Goal: Information Seeking & Learning: Learn about a topic

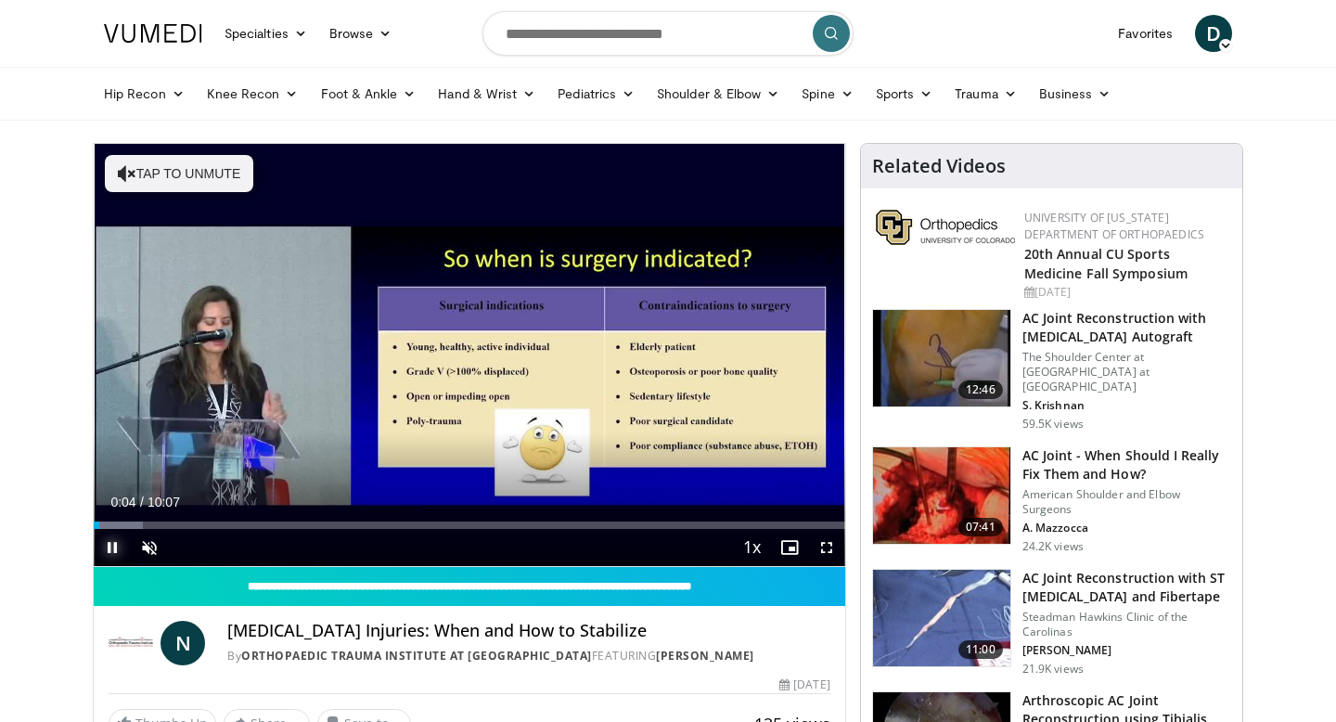
click at [112, 544] on span "Video Player" at bounding box center [112, 547] width 37 height 37
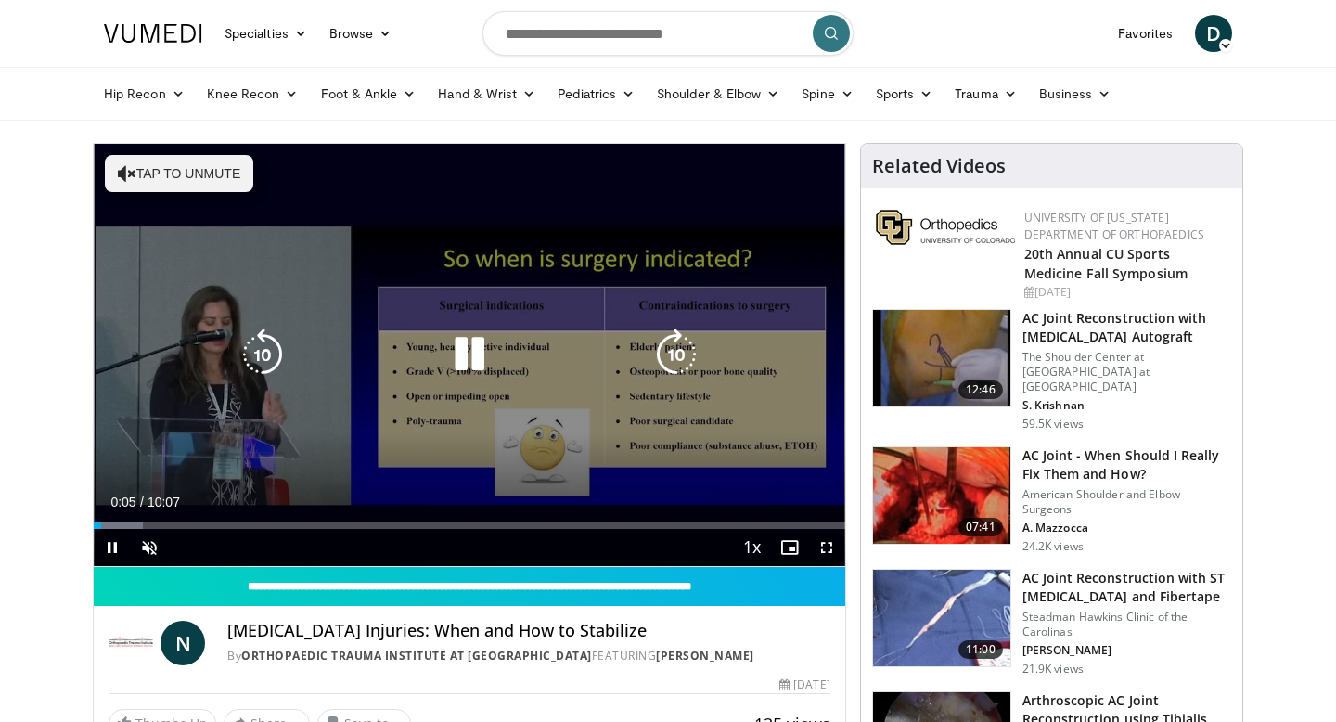
click at [161, 183] on button "Tap to unmute" at bounding box center [179, 173] width 148 height 37
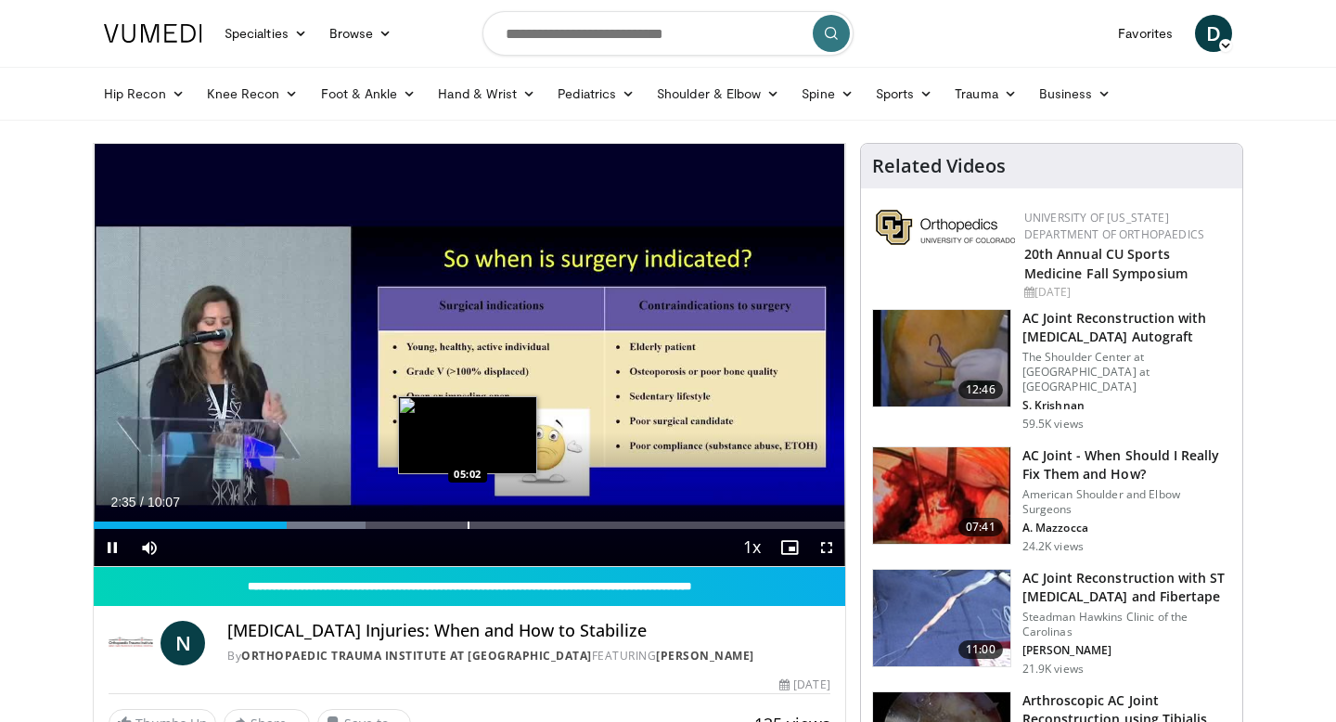
click at [460, 514] on div "Loaded : 36.16% 02:35 05:02" at bounding box center [470, 520] width 752 height 18
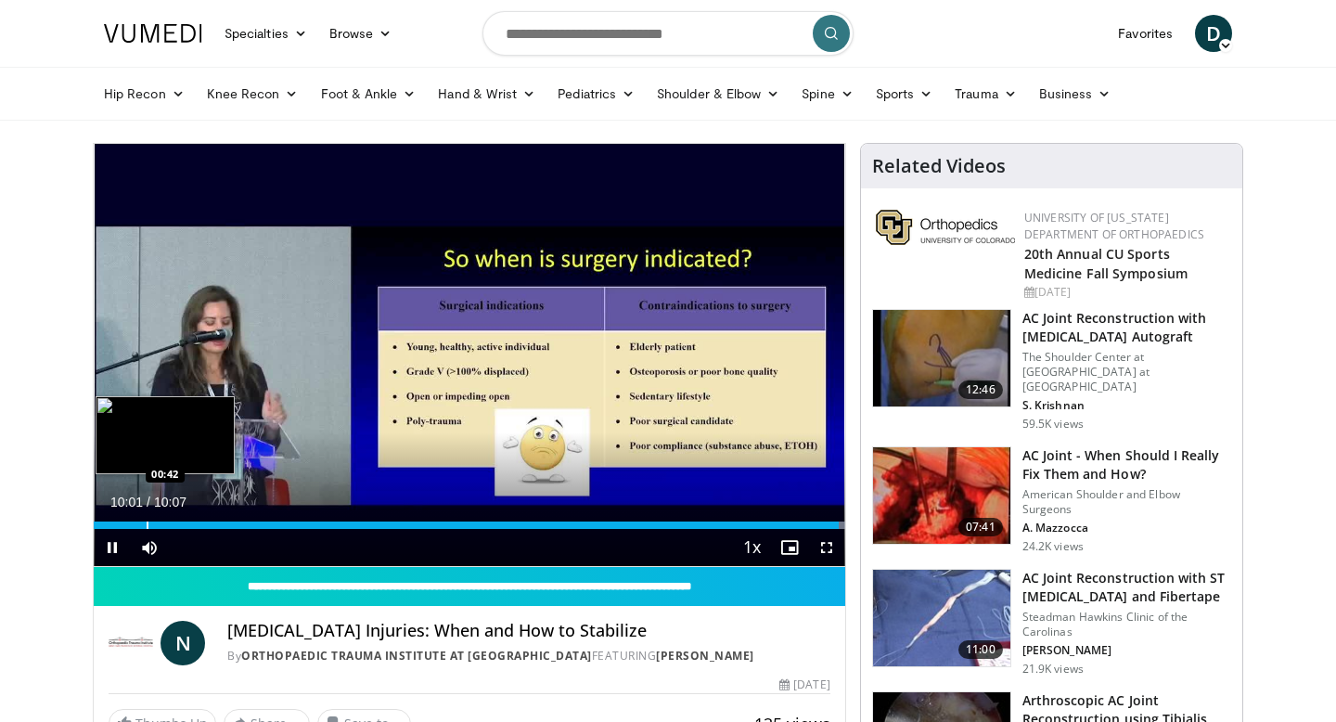
click at [147, 521] on div "Progress Bar" at bounding box center [148, 524] width 2 height 7
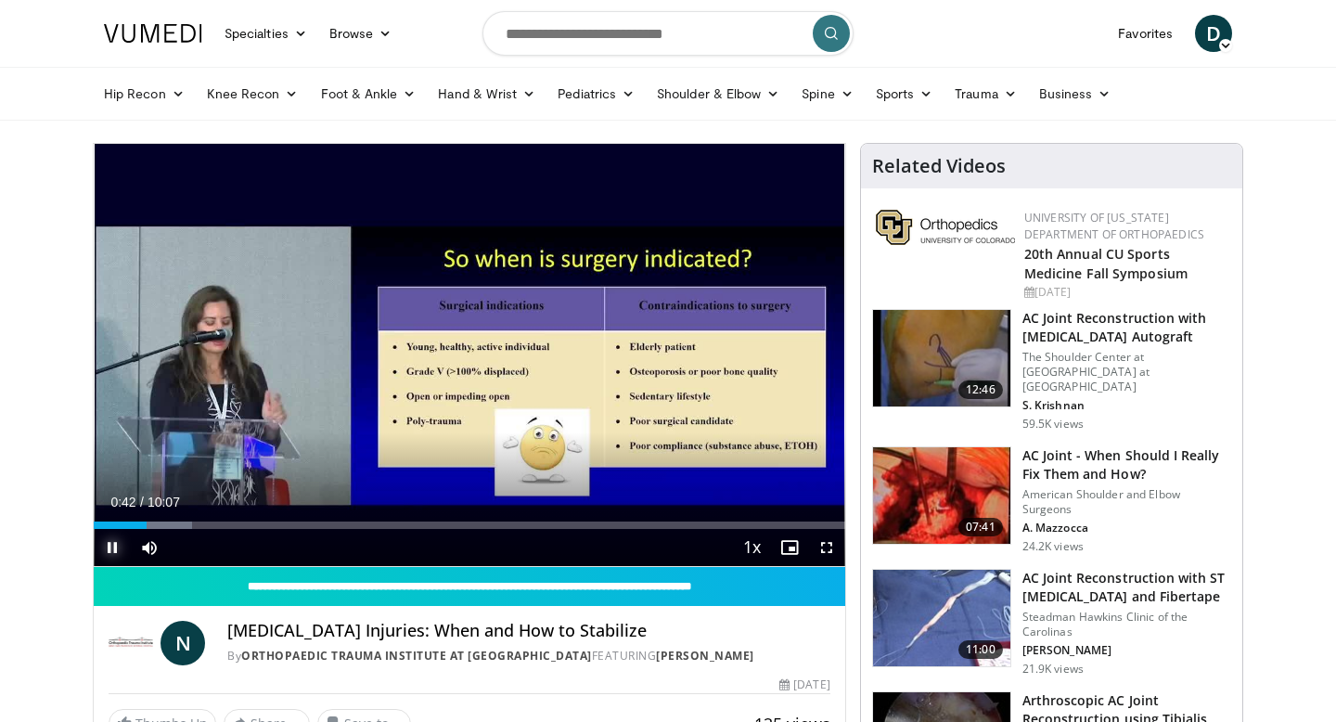
click at [113, 542] on span "Video Player" at bounding box center [112, 547] width 37 height 37
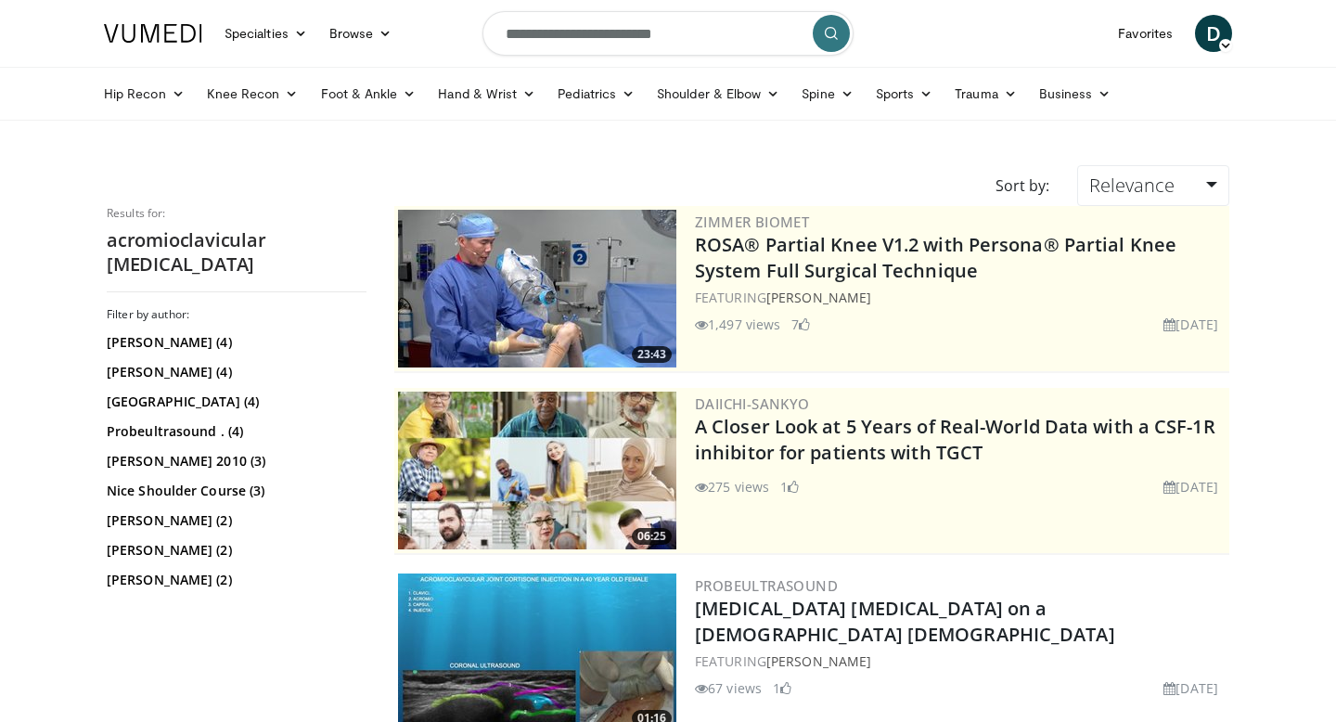
click at [651, 43] on input "**********" at bounding box center [667, 33] width 371 height 45
type input "**********"
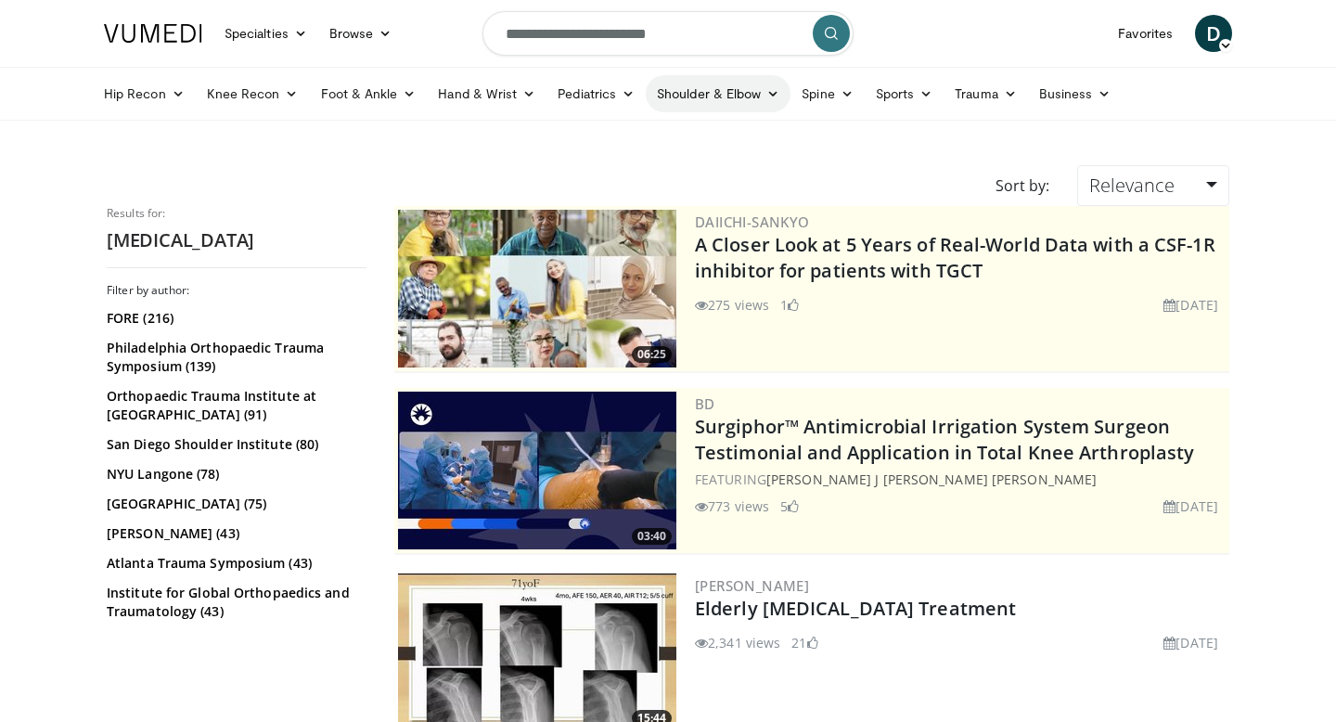
click at [768, 93] on icon at bounding box center [772, 93] width 13 height 13
click at [632, 161] on link "Shoulder" at bounding box center [679, 167] width 221 height 30
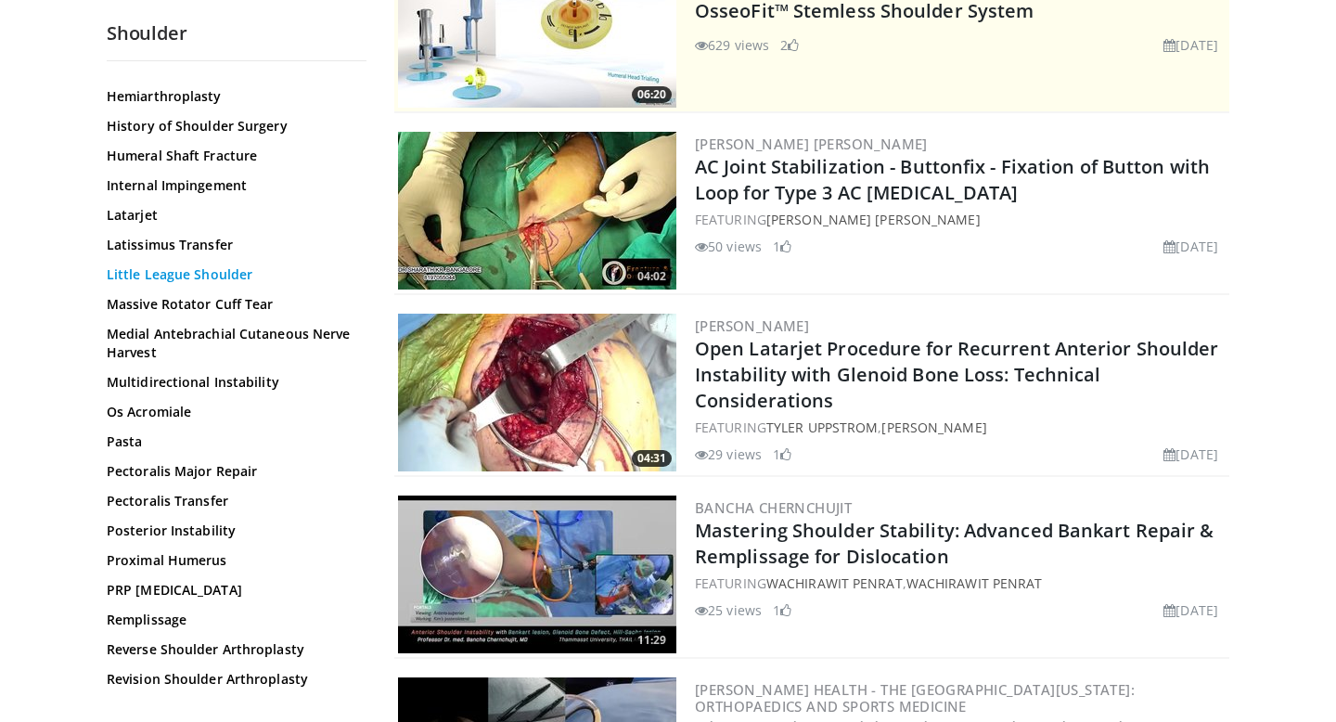
scroll to position [1029, 0]
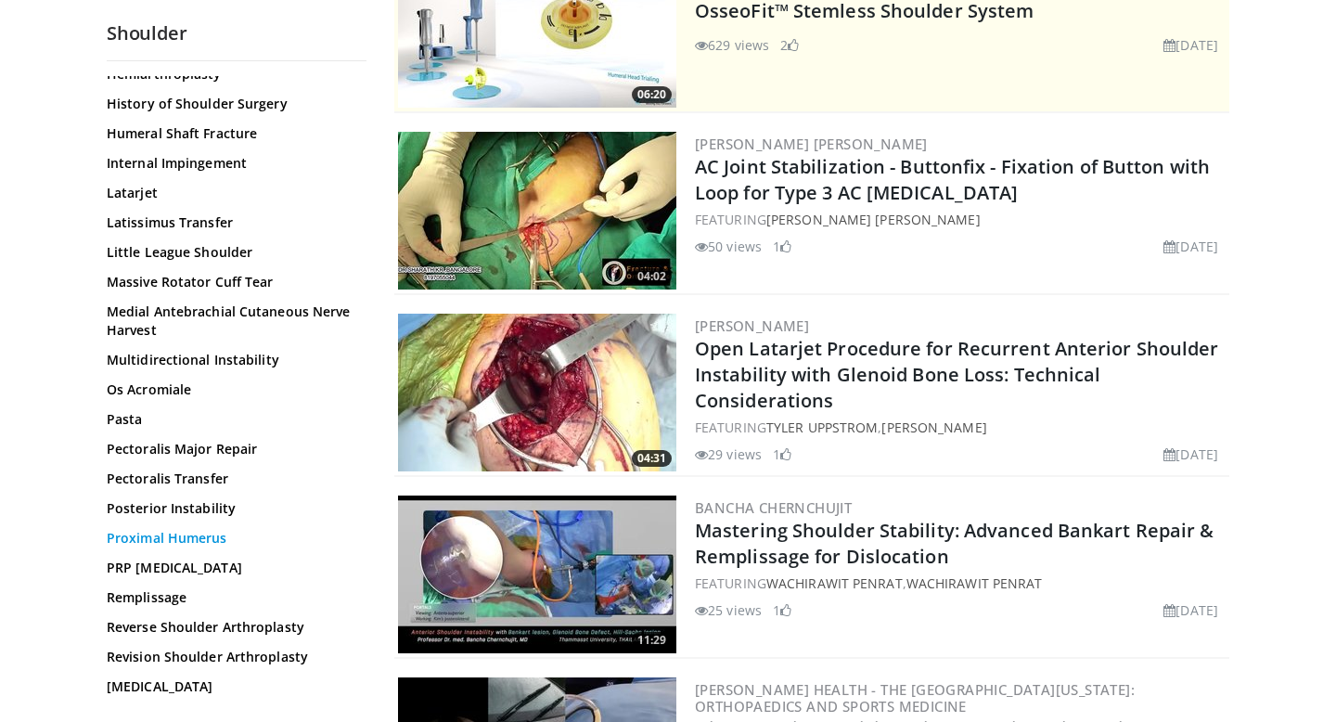
click at [192, 531] on link "Proximal Humerus" at bounding box center [232, 538] width 251 height 19
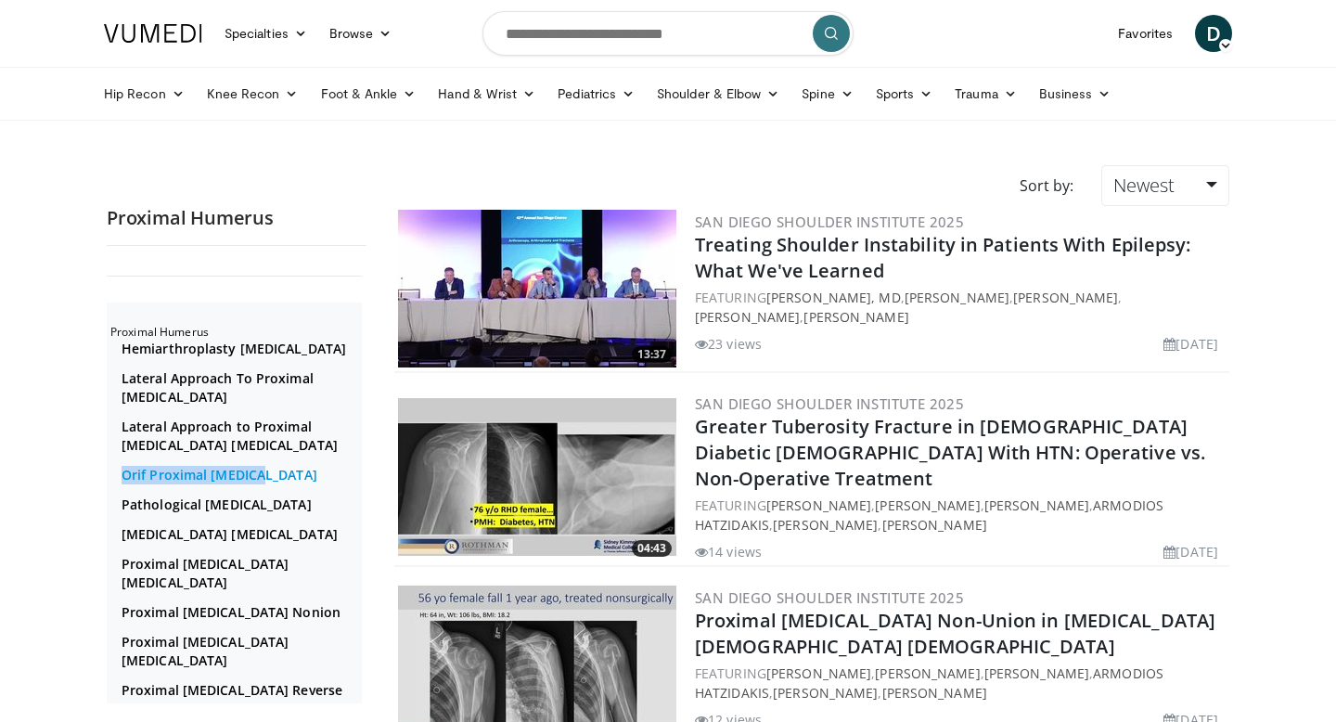
click at [181, 484] on link "Orif Proximal Humerus" at bounding box center [240, 475] width 236 height 19
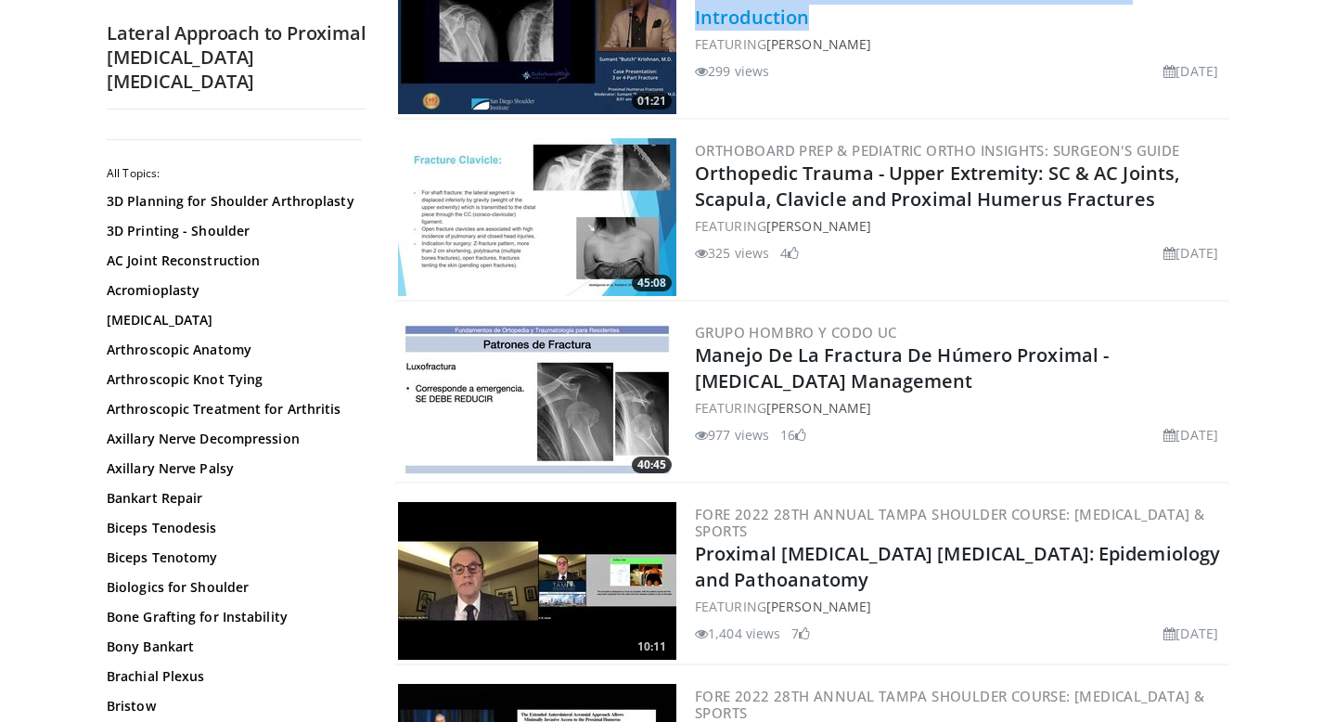
scroll to position [1718, 0]
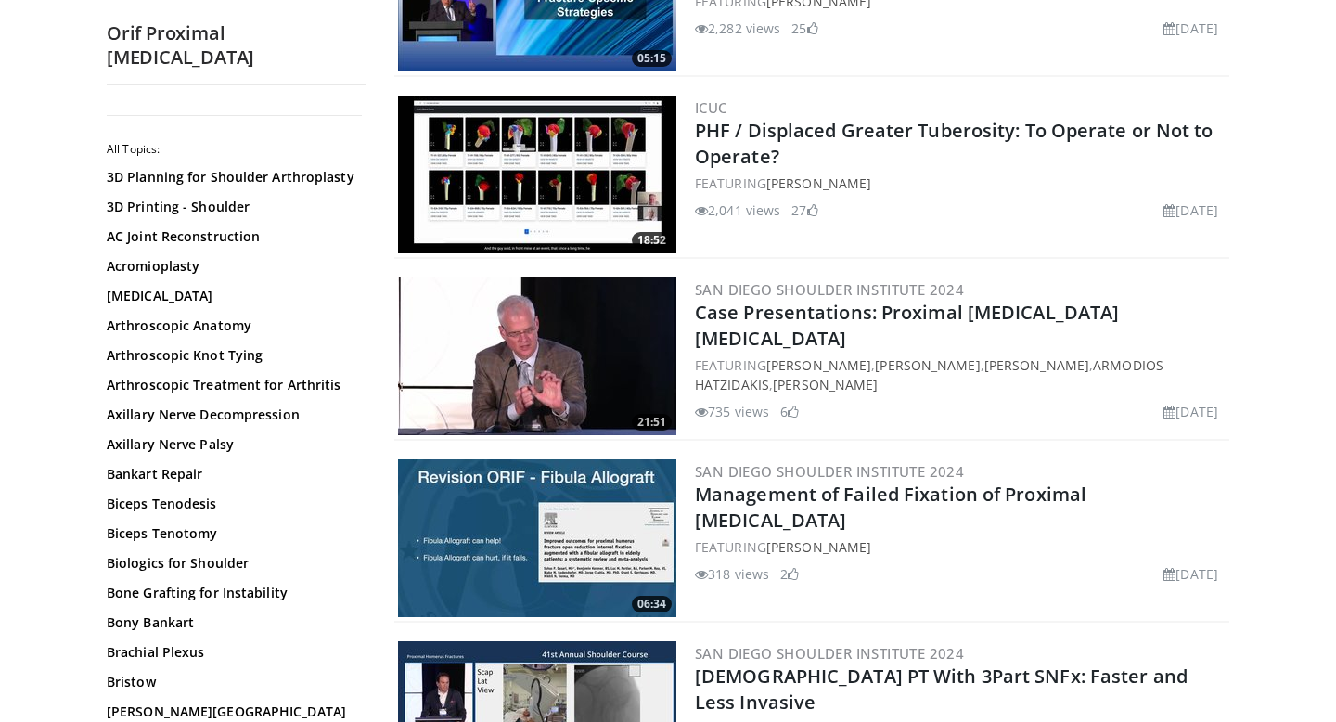
scroll to position [3216, 0]
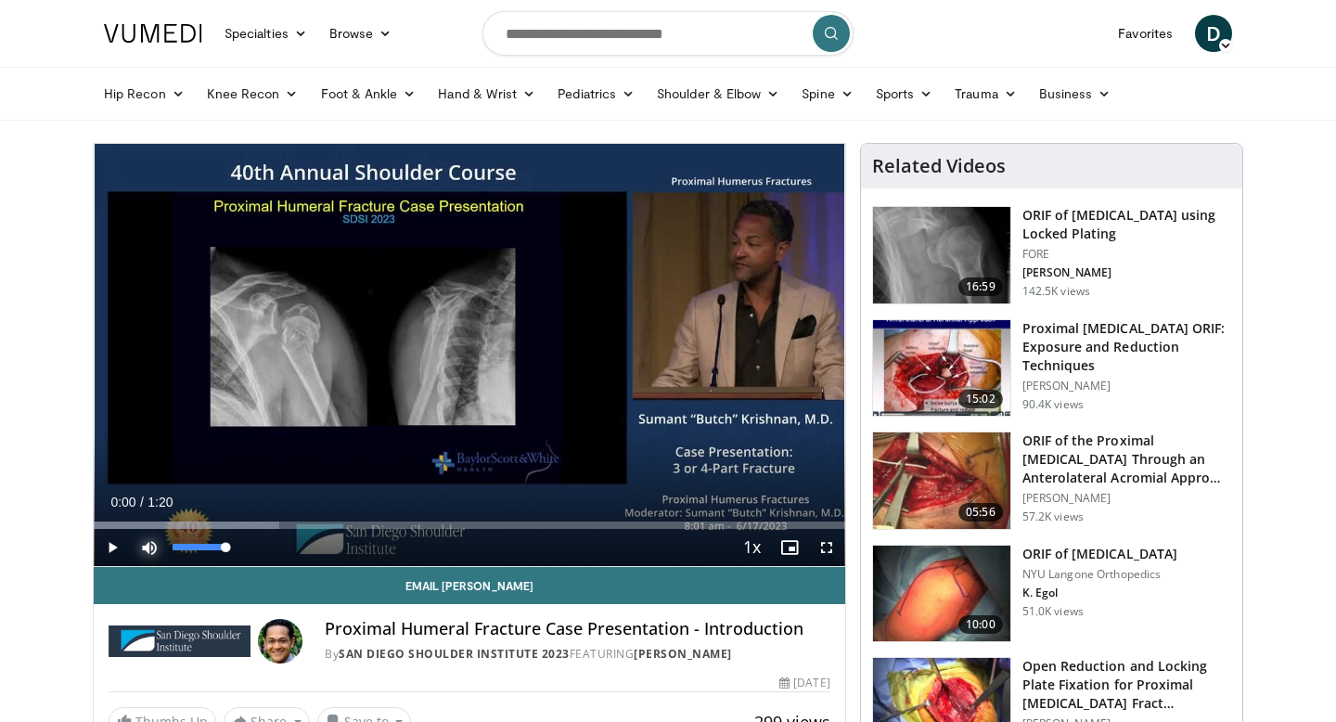
click at [144, 551] on span "Video Player" at bounding box center [149, 547] width 37 height 37
click at [111, 549] on span "Video Player" at bounding box center [112, 547] width 37 height 37
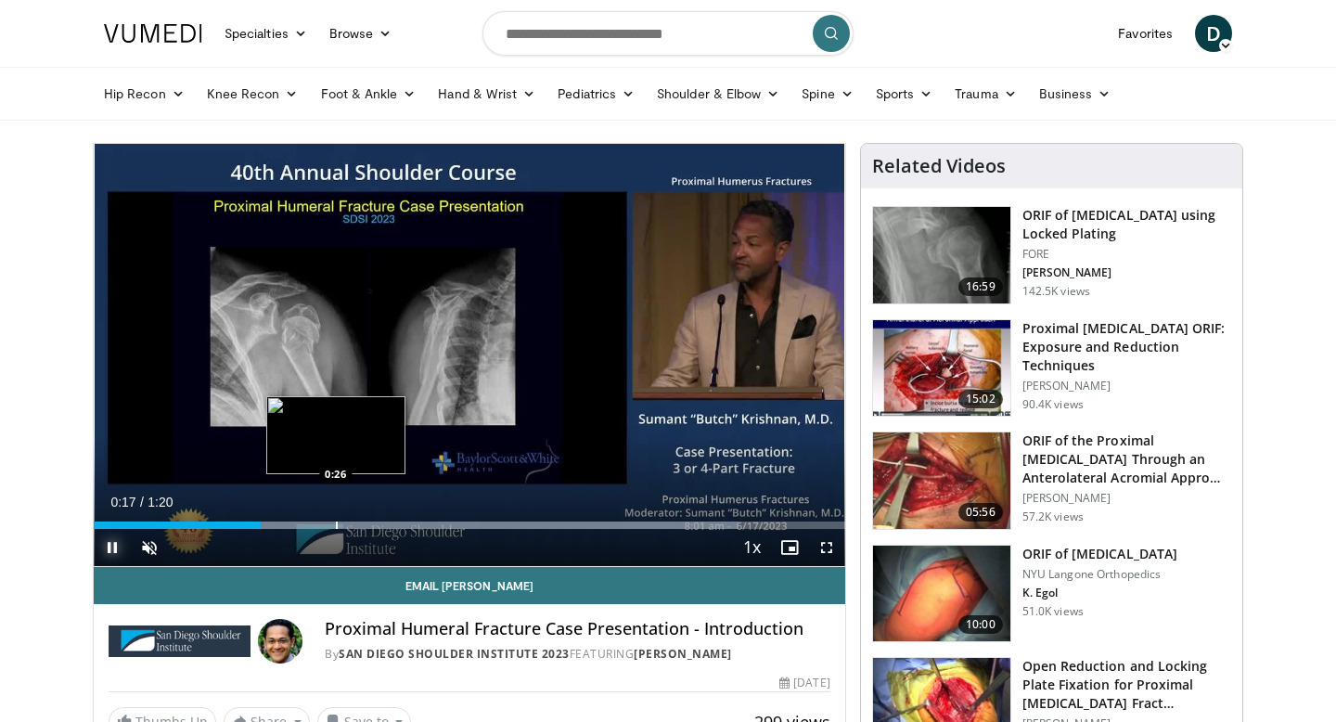
click at [336, 524] on div "Progress Bar" at bounding box center [337, 524] width 2 height 7
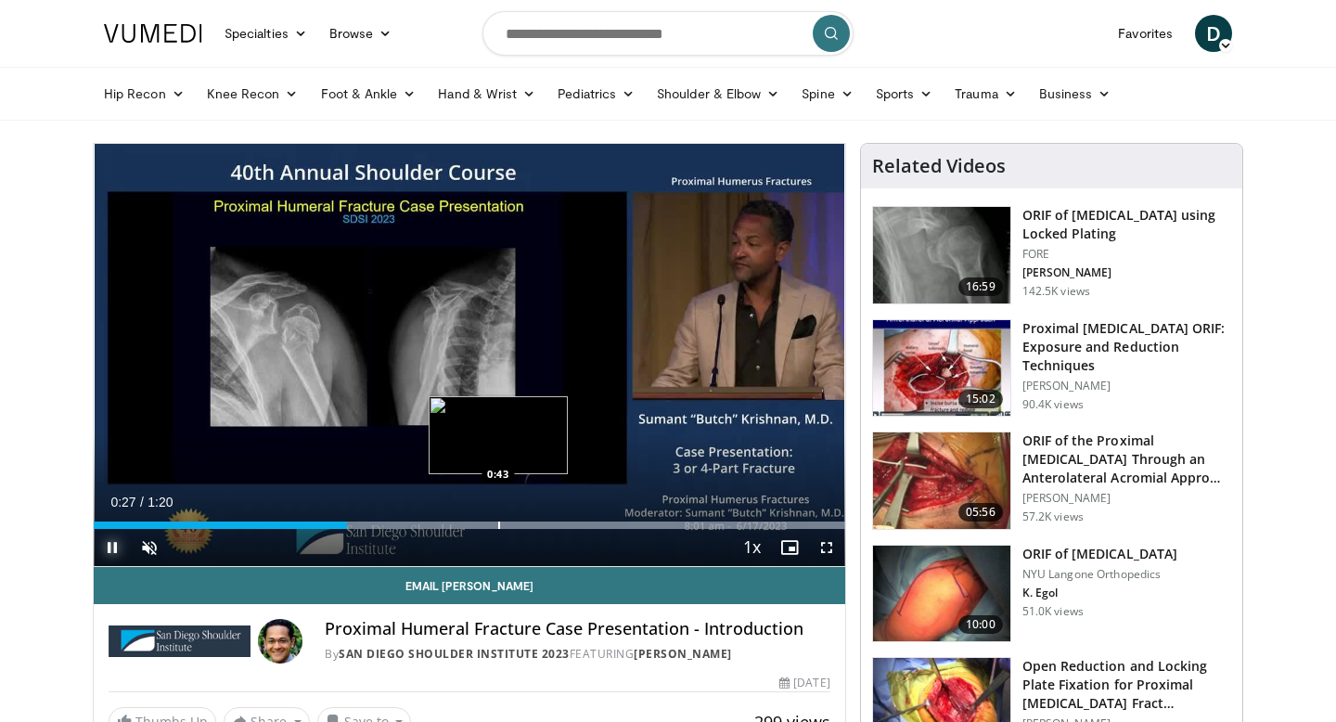
click at [498, 524] on div "Progress Bar" at bounding box center [499, 524] width 2 height 7
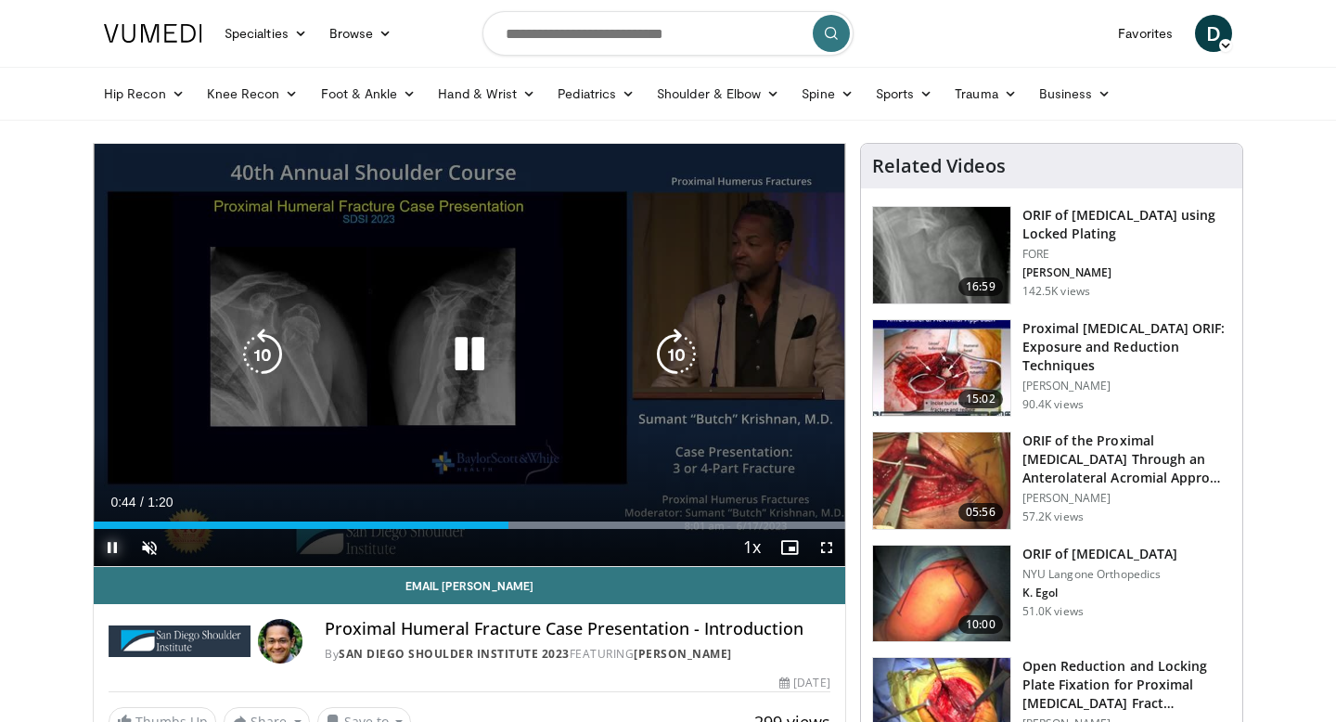
click at [636, 528] on div "Progress Bar" at bounding box center [470, 524] width 752 height 7
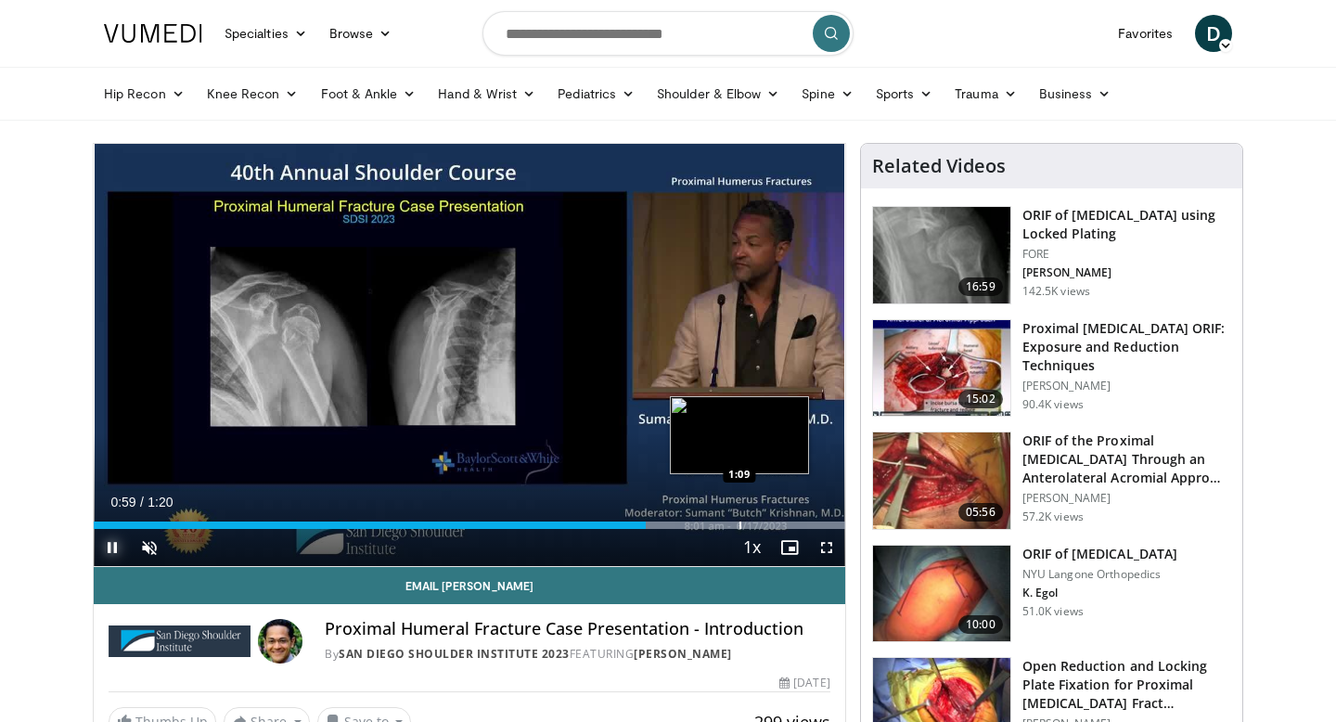
click at [739, 525] on div "Progress Bar" at bounding box center [740, 524] width 2 height 7
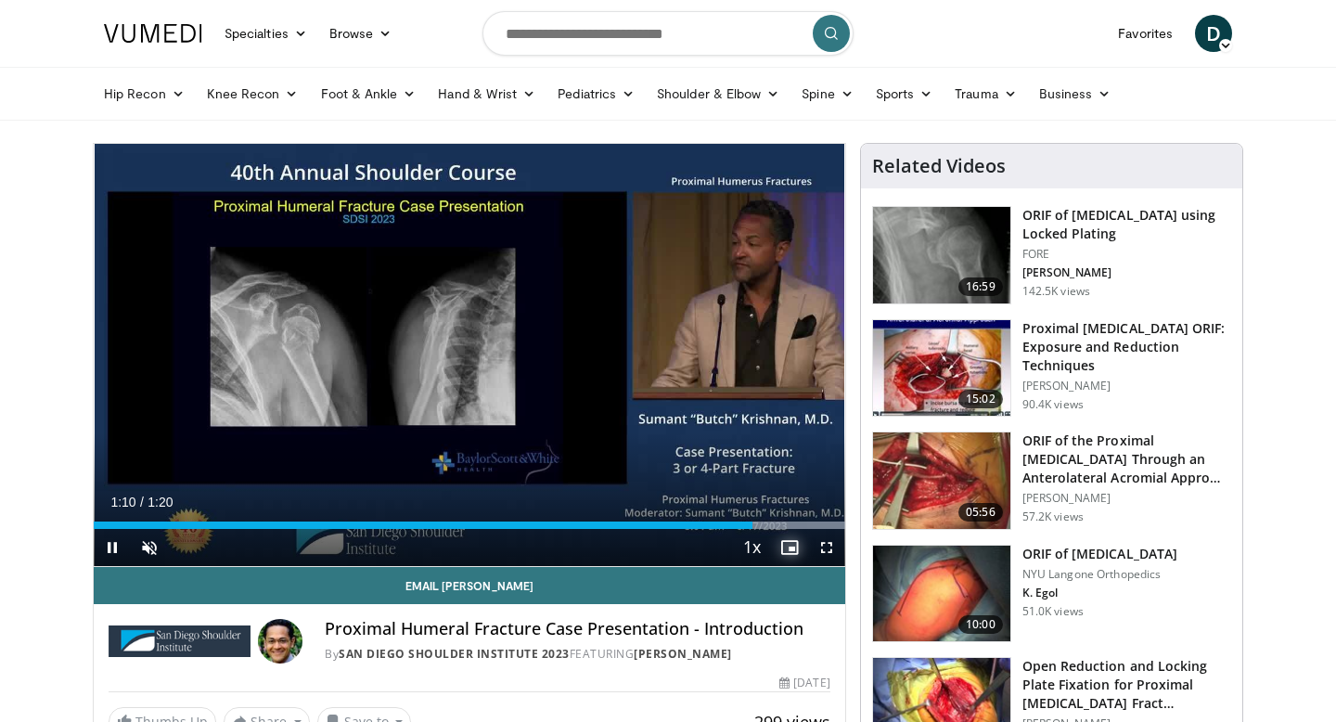
click at [785, 530] on span "Video Player" at bounding box center [789, 547] width 37 height 37
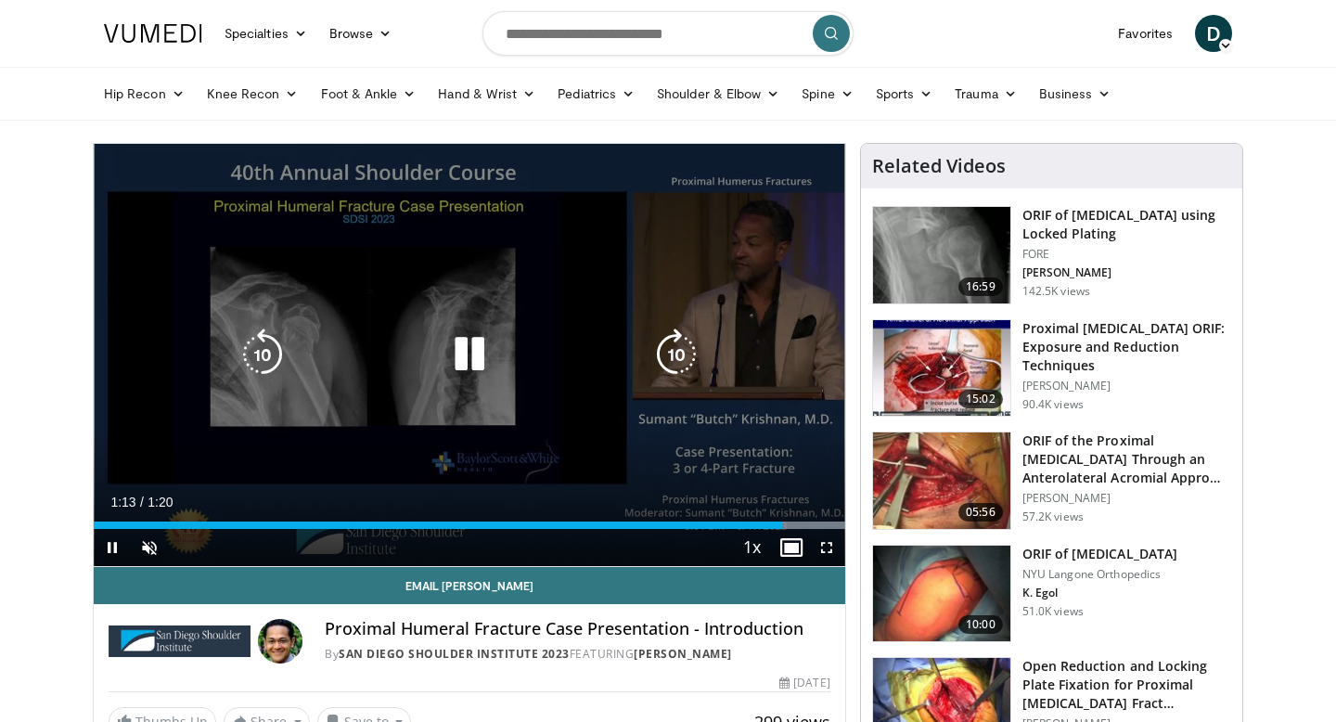
click at [475, 326] on div "10 seconds Tap to unmute" at bounding box center [470, 355] width 752 height 422
click at [471, 347] on icon "Video Player" at bounding box center [470, 354] width 52 height 52
click at [455, 353] on icon "Video Player" at bounding box center [470, 354] width 52 height 52
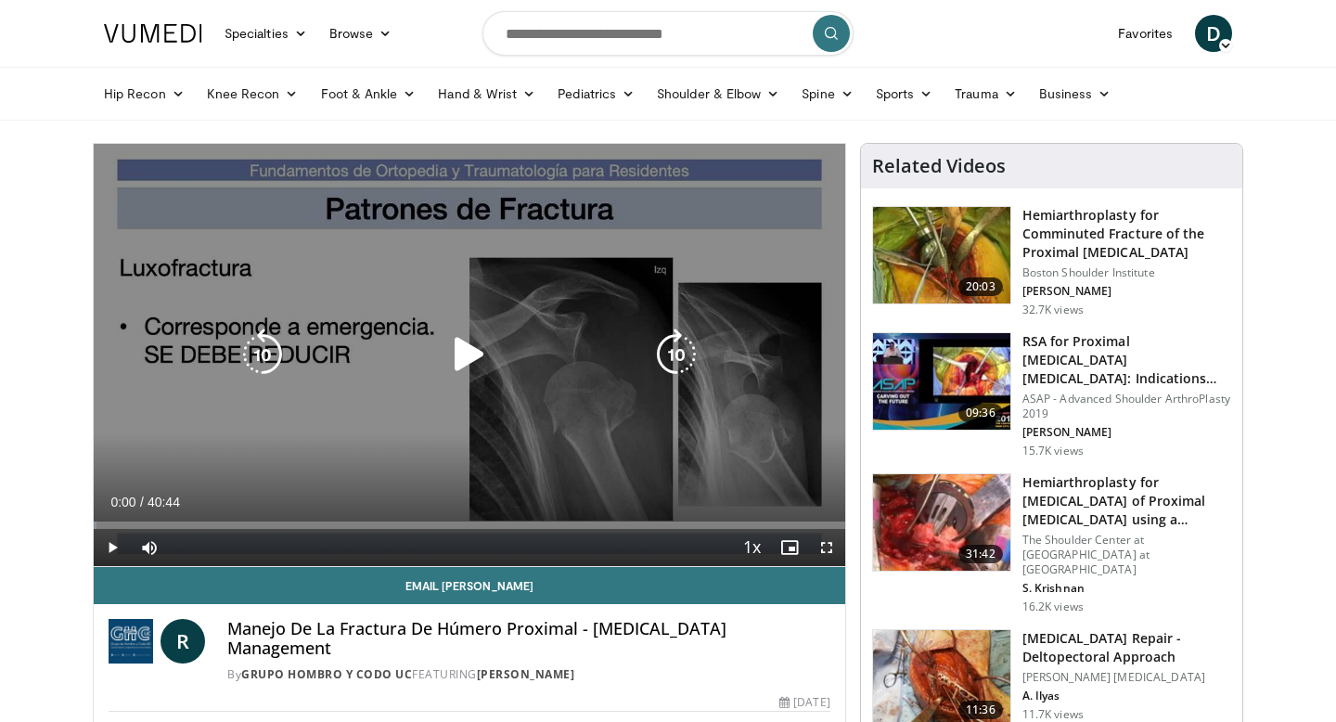
click at [444, 354] on icon "Video Player" at bounding box center [470, 354] width 52 height 52
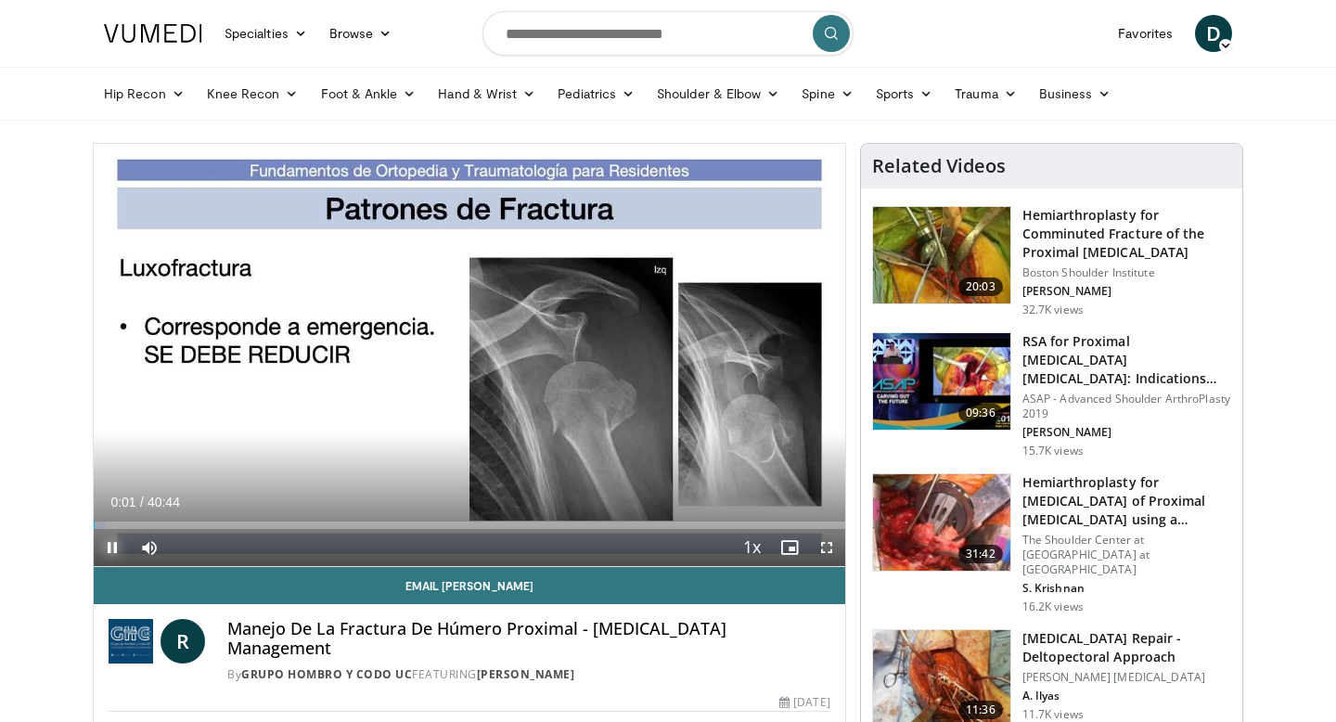
click at [119, 545] on span "Video Player" at bounding box center [112, 547] width 37 height 37
click at [112, 555] on span "Video Player" at bounding box center [112, 547] width 37 height 37
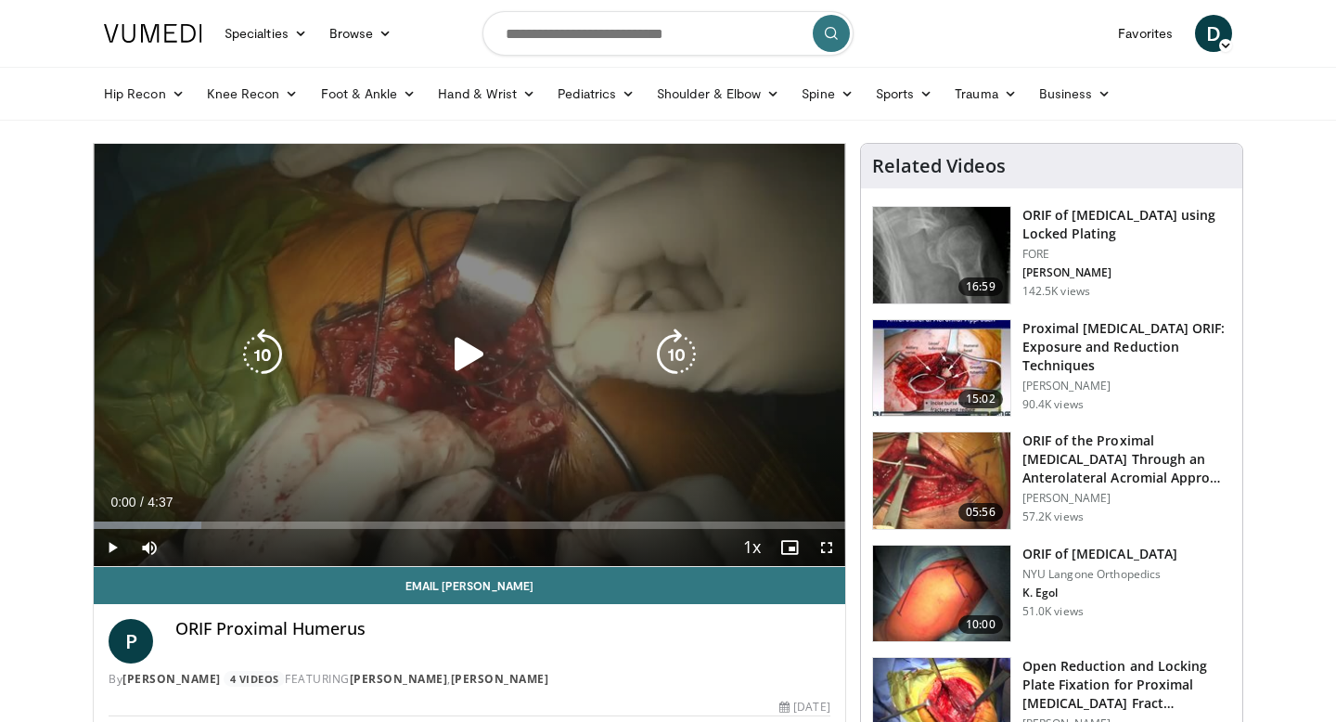
click at [570, 269] on div "10 seconds Tap to unmute" at bounding box center [470, 355] width 752 height 422
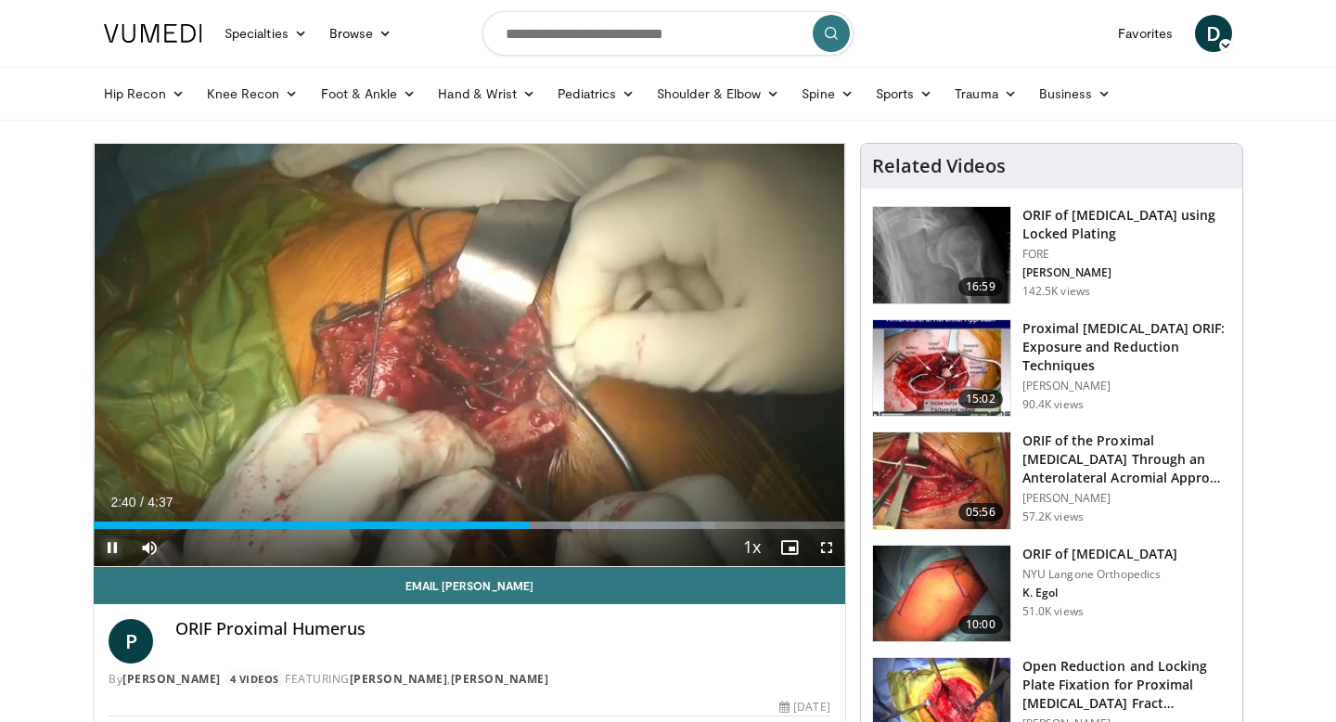
click at [116, 547] on span "Video Player" at bounding box center [112, 547] width 37 height 37
click at [108, 550] on span "Video Player" at bounding box center [112, 547] width 37 height 37
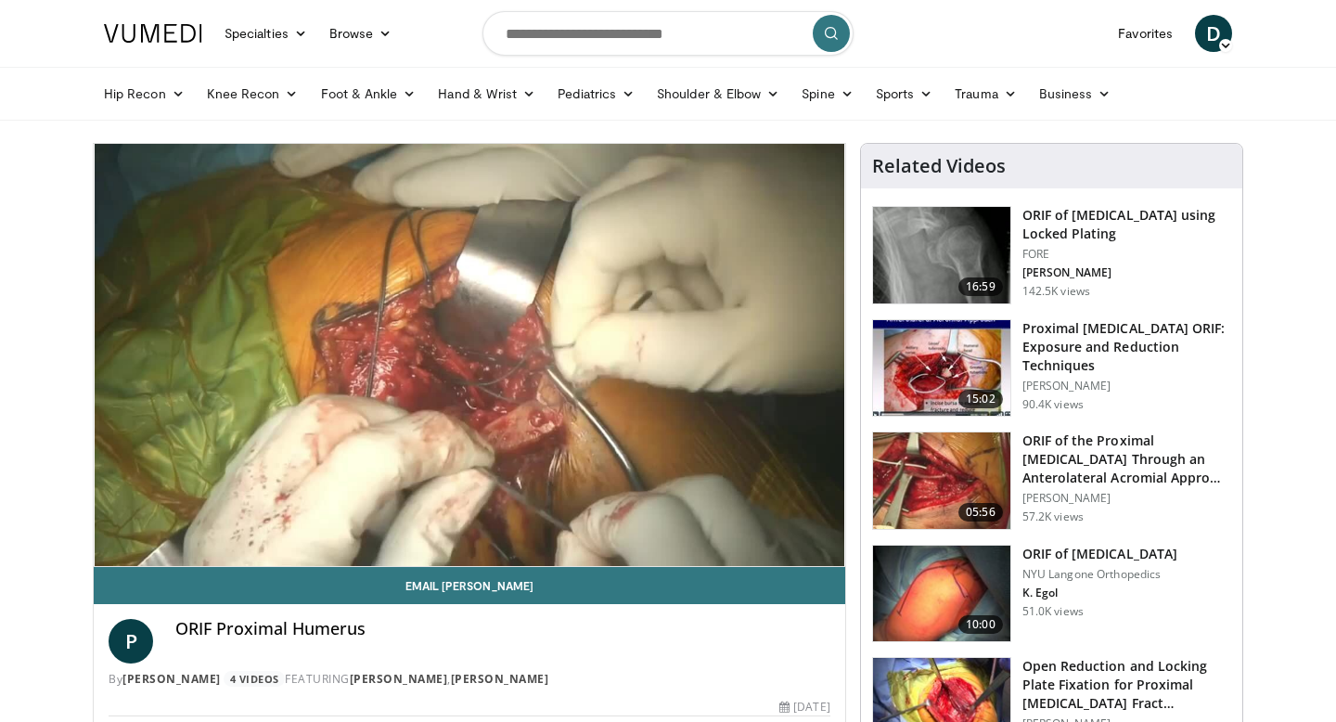
click at [108, 550] on div "10 seconds Tap to unmute" at bounding box center [470, 355] width 752 height 422
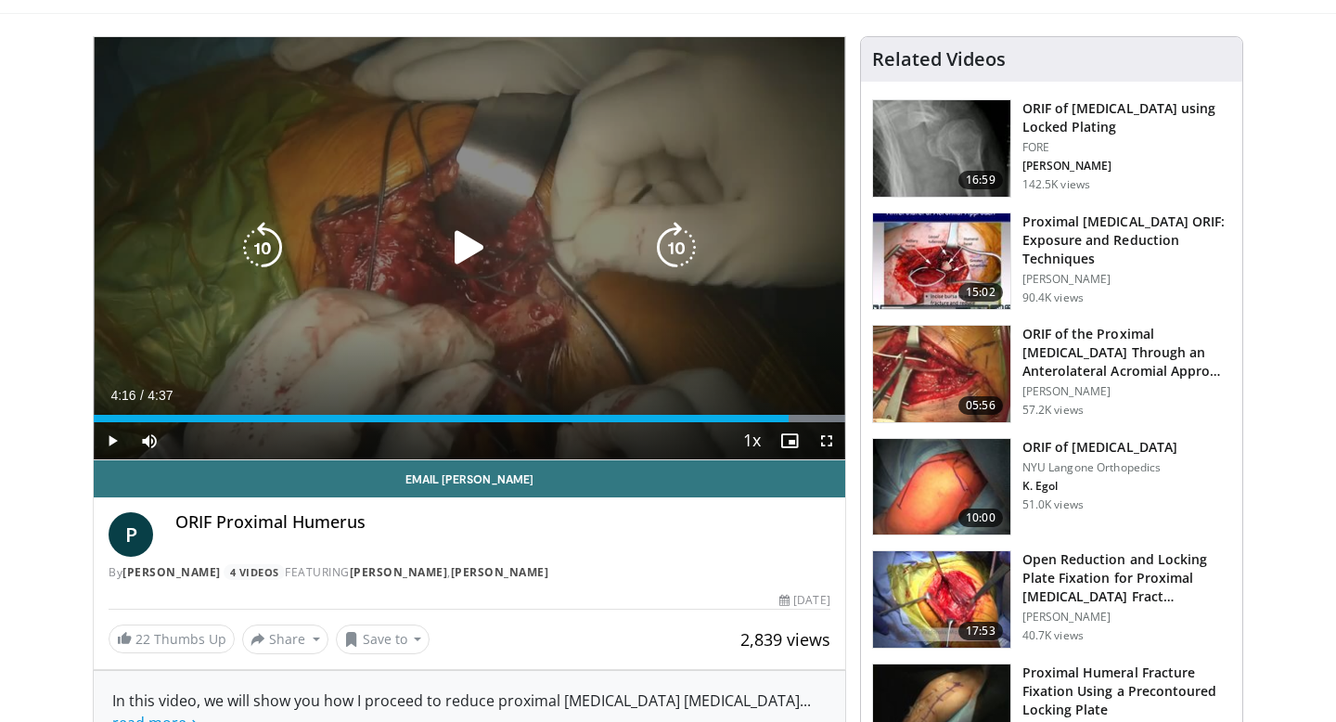
scroll to position [119, 0]
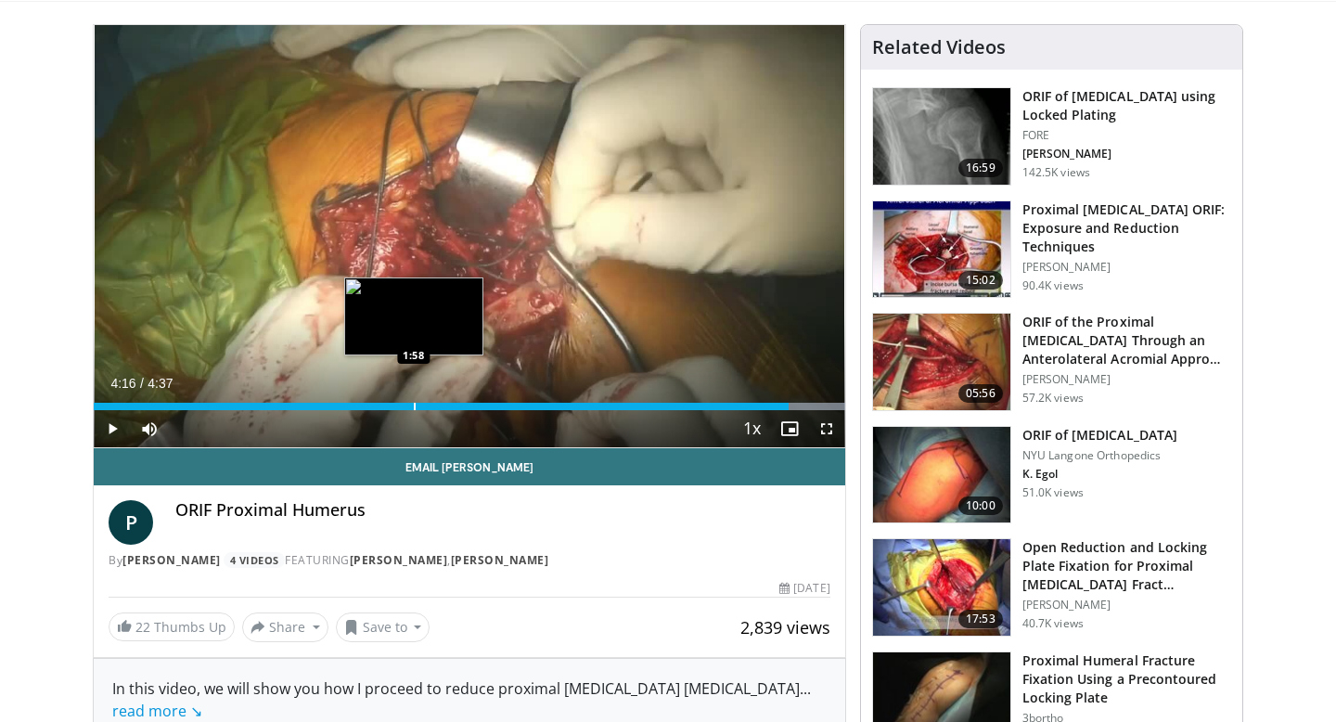
click at [414, 406] on div "Progress Bar" at bounding box center [415, 406] width 2 height 7
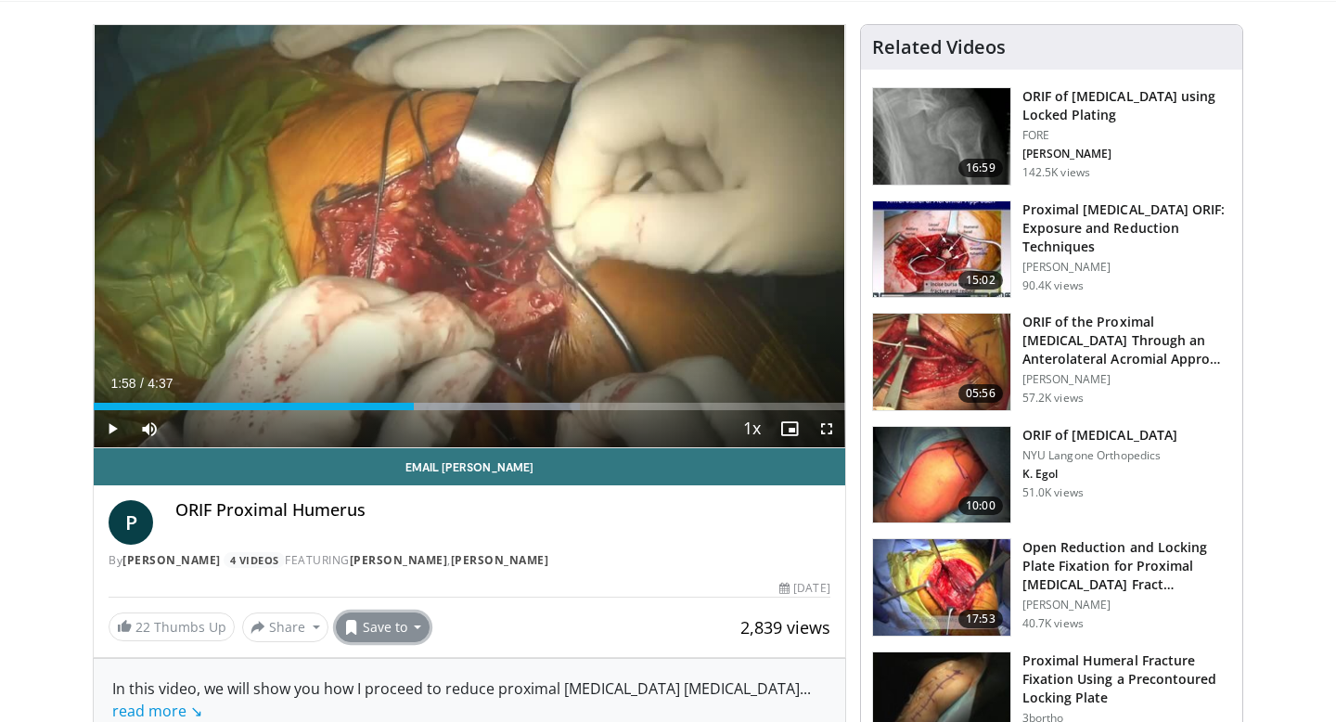
click at [380, 624] on button "Save to" at bounding box center [383, 627] width 95 height 30
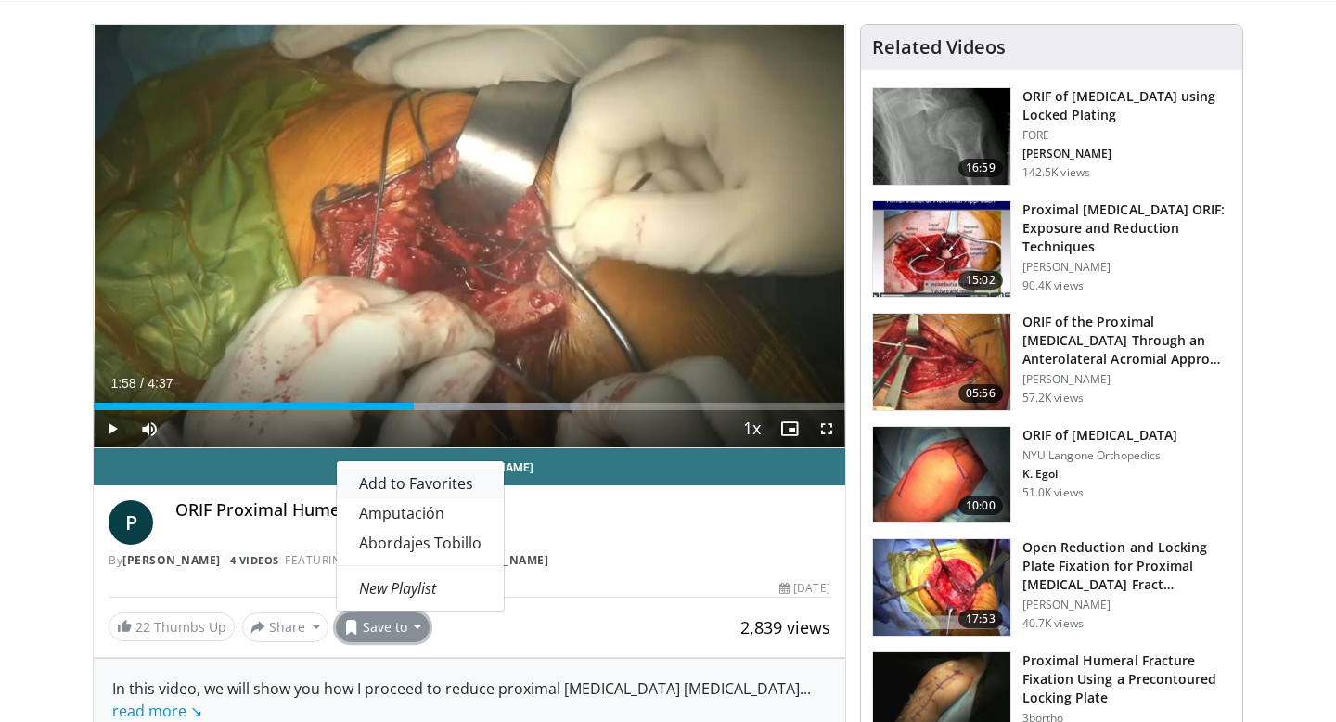
click at [388, 493] on link "Add to Favorites" at bounding box center [420, 484] width 167 height 30
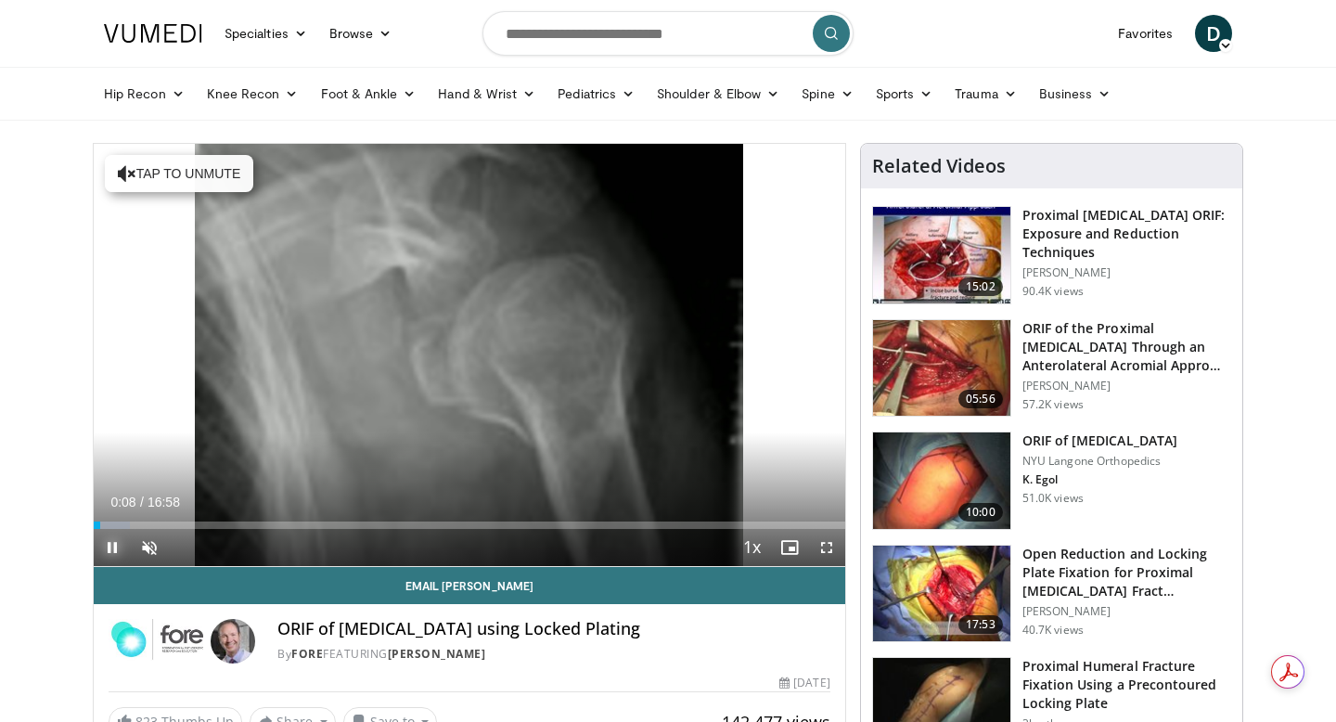
click at [109, 550] on span "Video Player" at bounding box center [112, 547] width 37 height 37
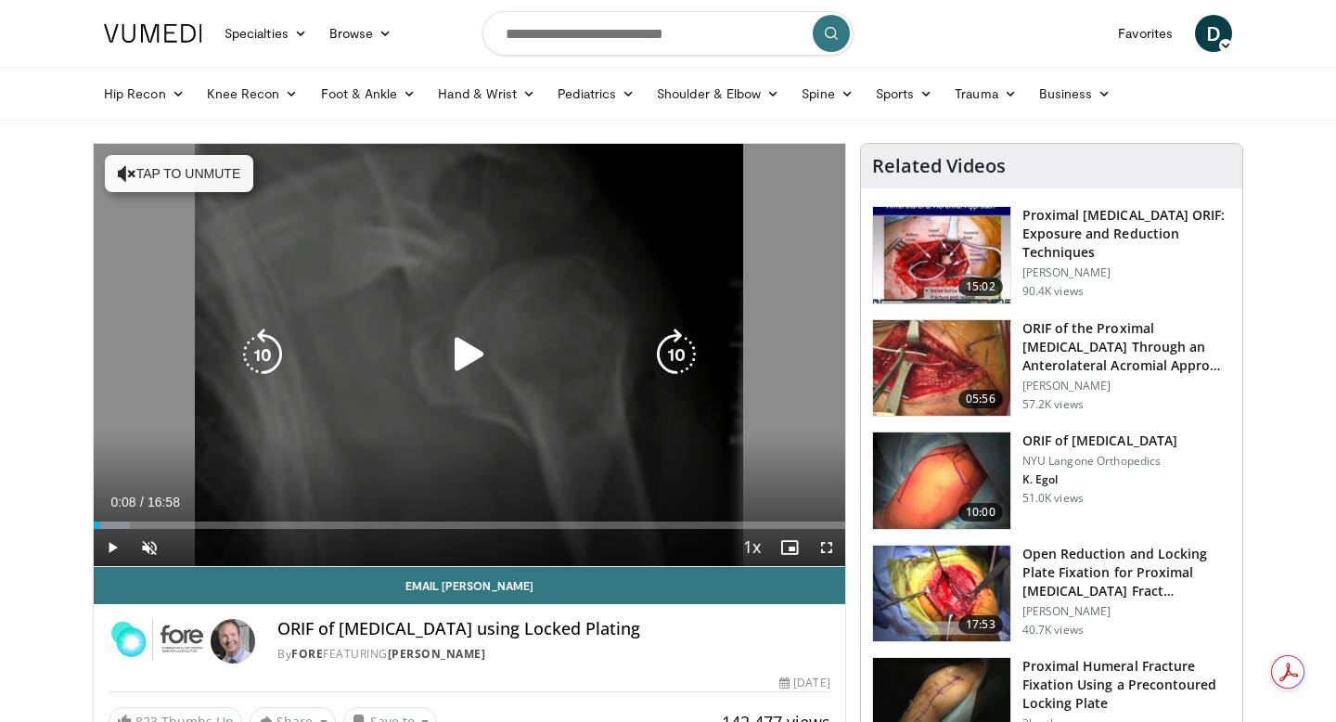
click at [478, 349] on icon "Video Player" at bounding box center [470, 354] width 52 height 52
click at [141, 174] on button "Tap to unmute" at bounding box center [179, 173] width 148 height 37
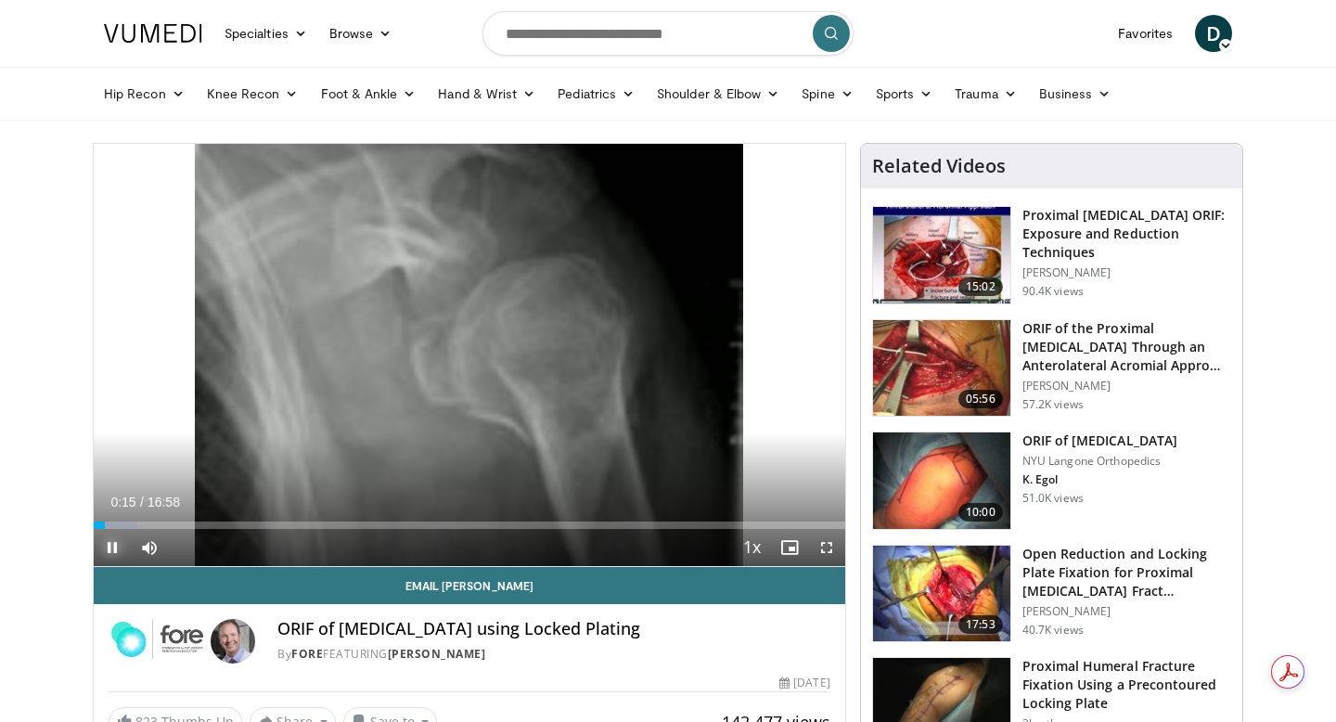
click at [118, 555] on span "Video Player" at bounding box center [112, 547] width 37 height 37
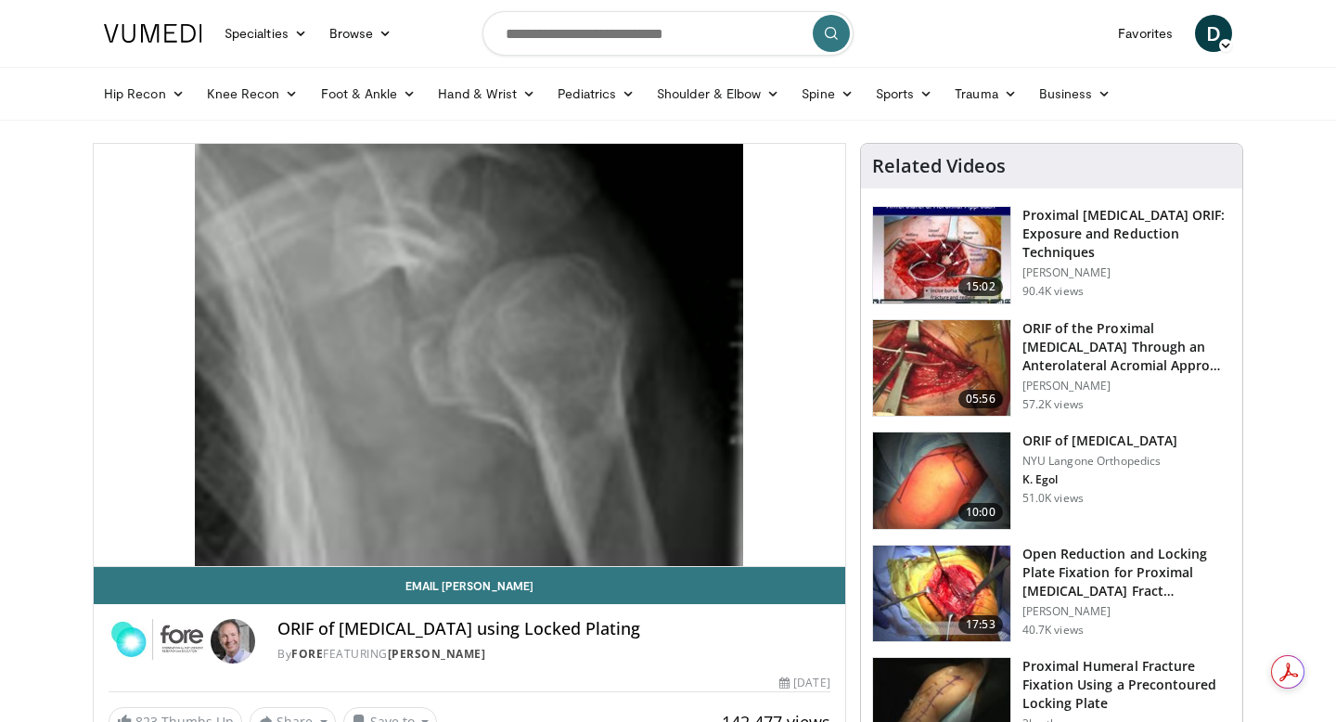
click at [118, 555] on div "10 seconds Tap to unmute" at bounding box center [470, 355] width 752 height 422
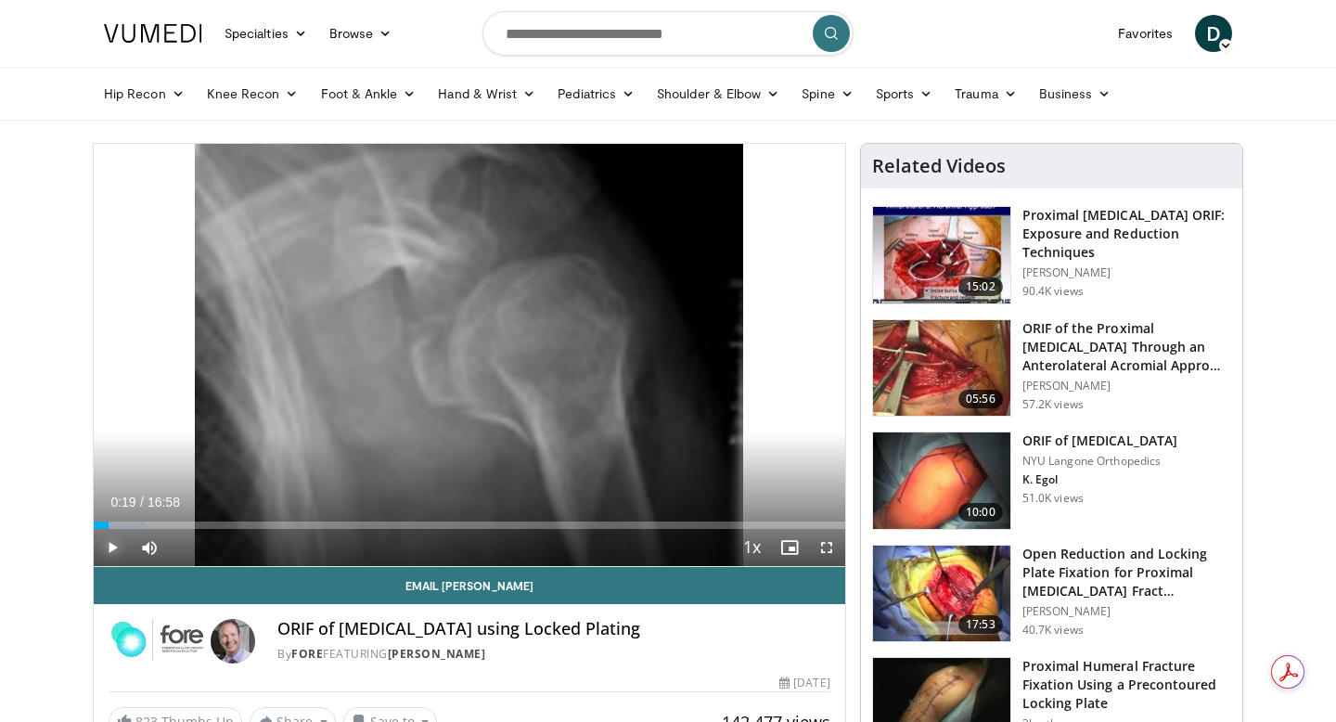
click at [118, 555] on span "Video Player" at bounding box center [112, 547] width 37 height 37
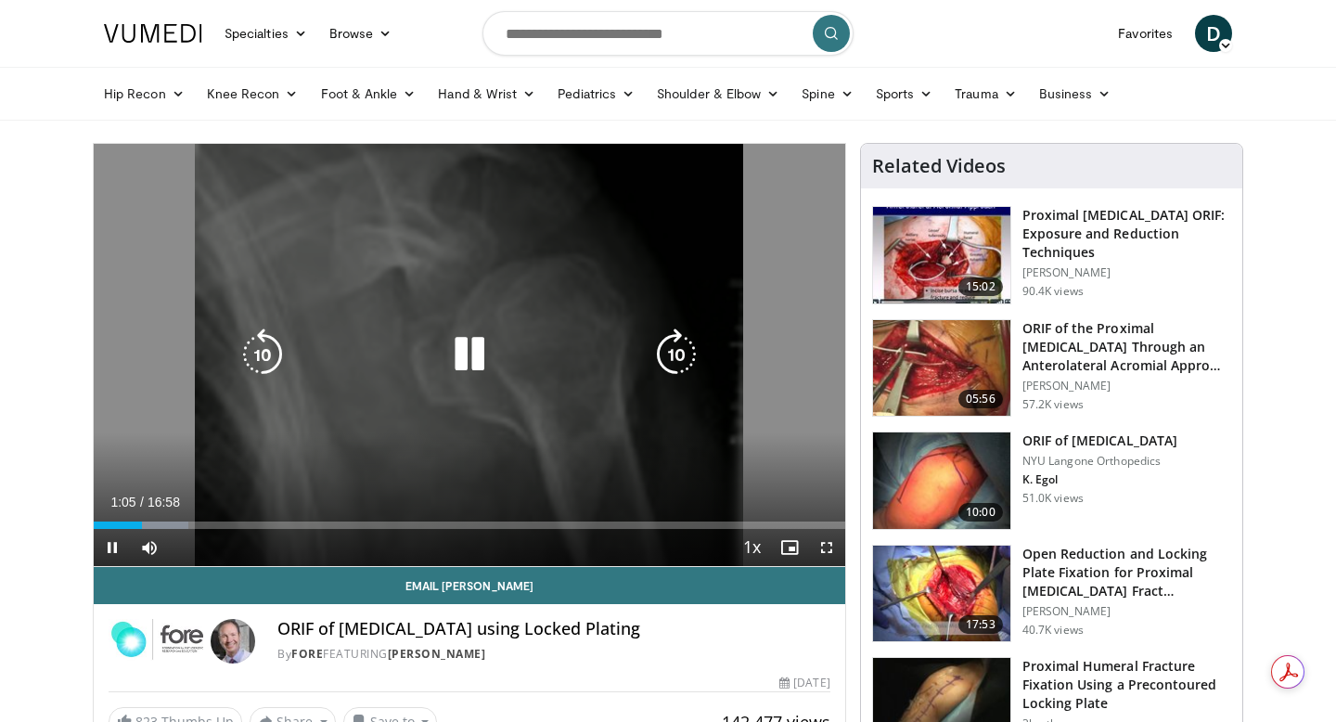
click at [471, 343] on icon "Video Player" at bounding box center [470, 354] width 52 height 52
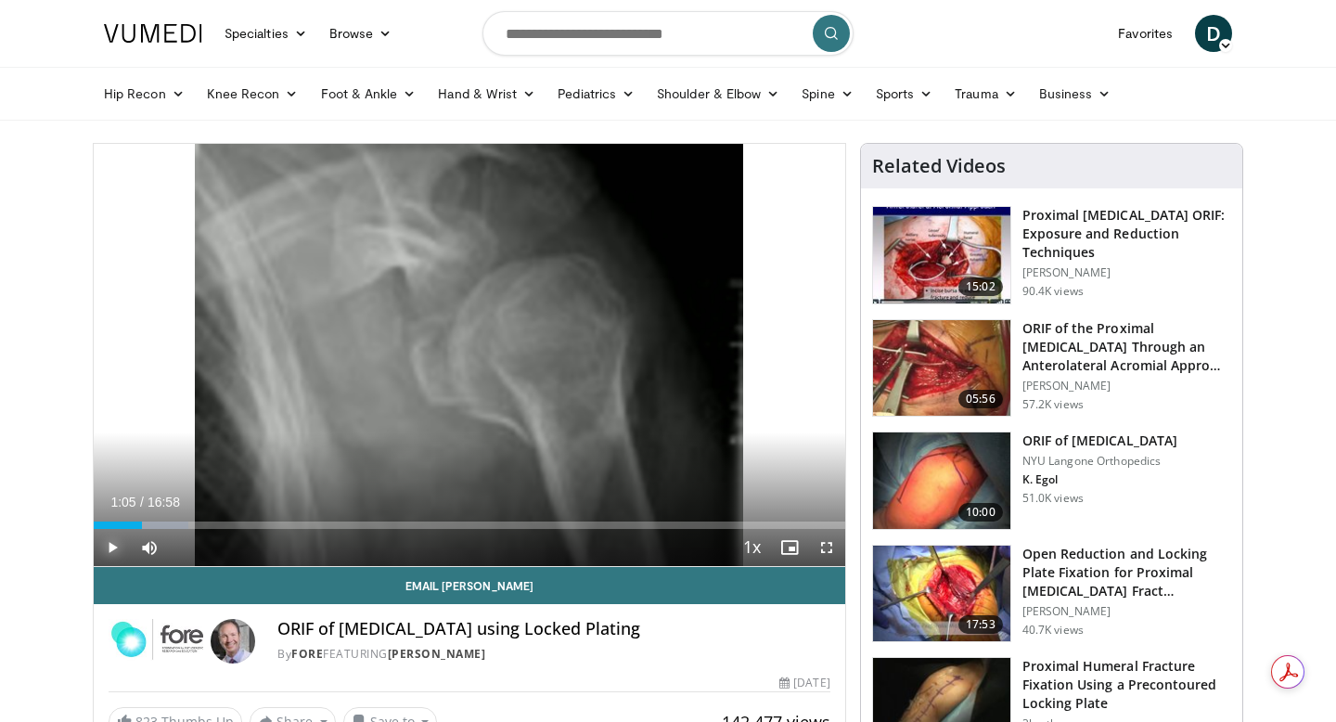
click at [119, 551] on span "Video Player" at bounding box center [112, 547] width 37 height 37
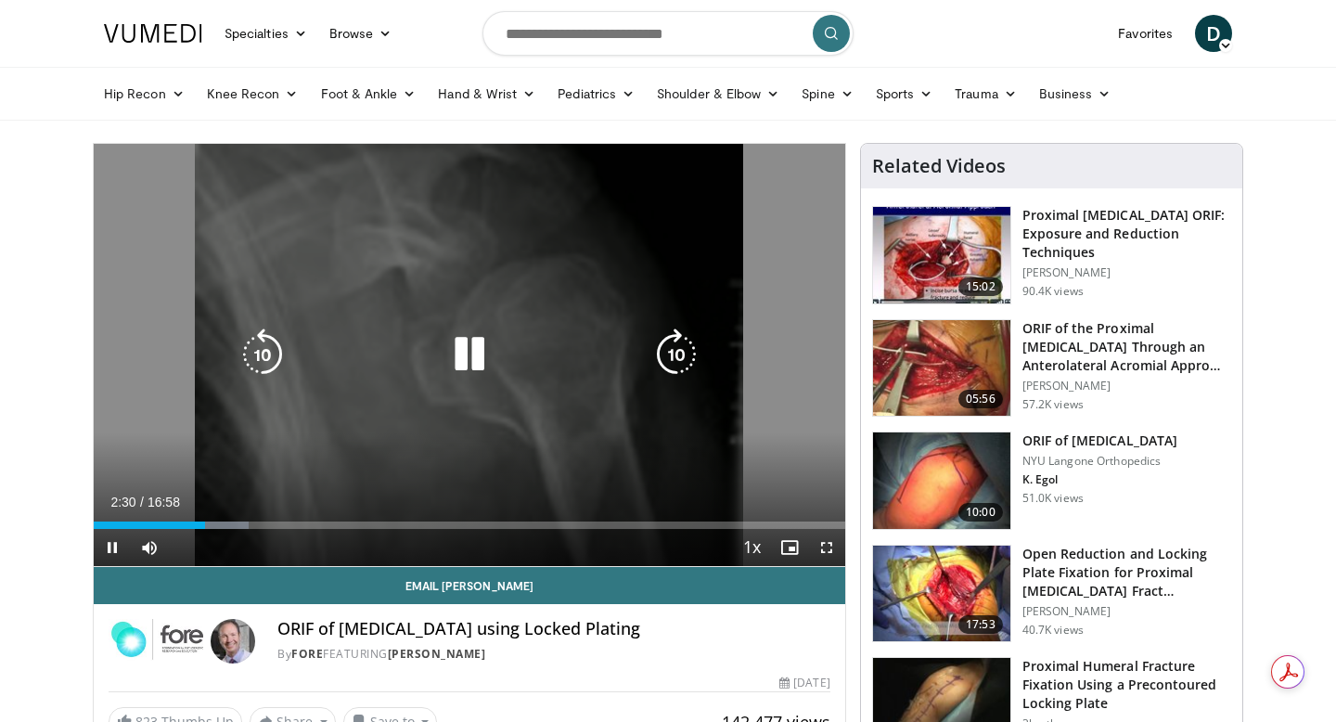
click at [465, 364] on icon "Video Player" at bounding box center [470, 354] width 52 height 52
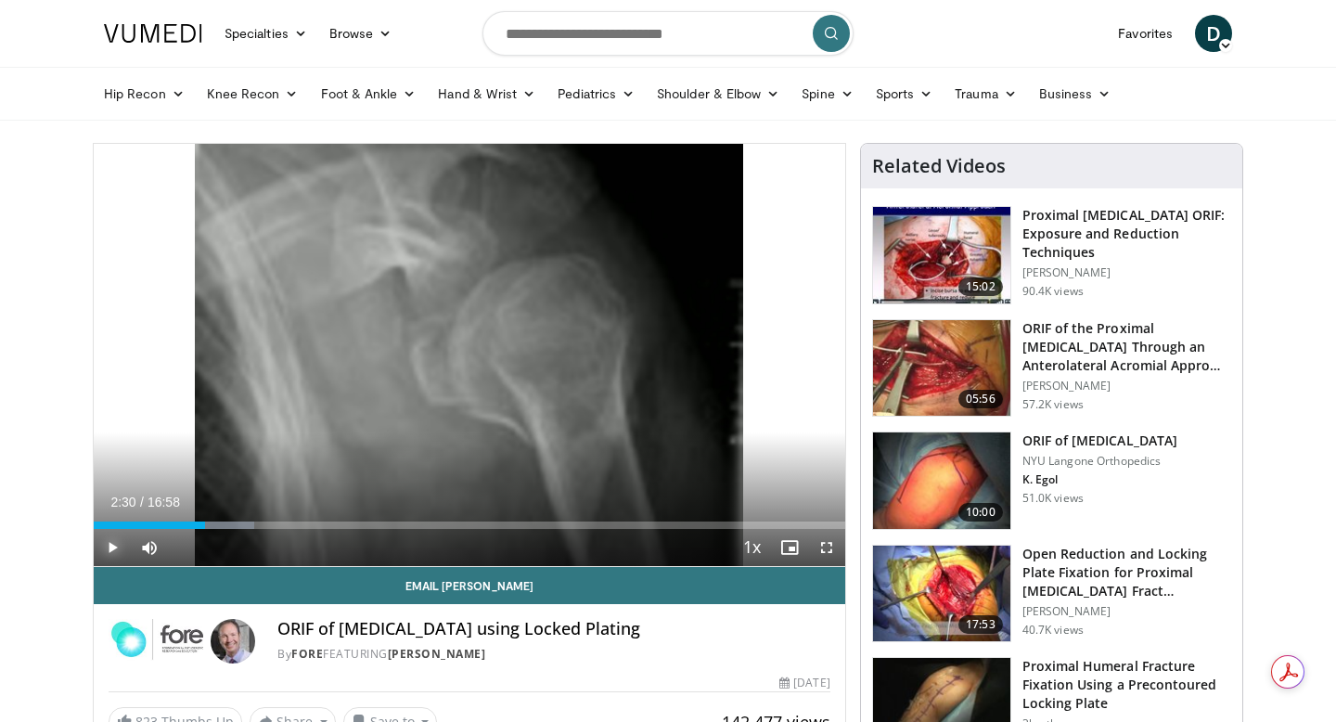
click at [108, 540] on span "Video Player" at bounding box center [112, 547] width 37 height 37
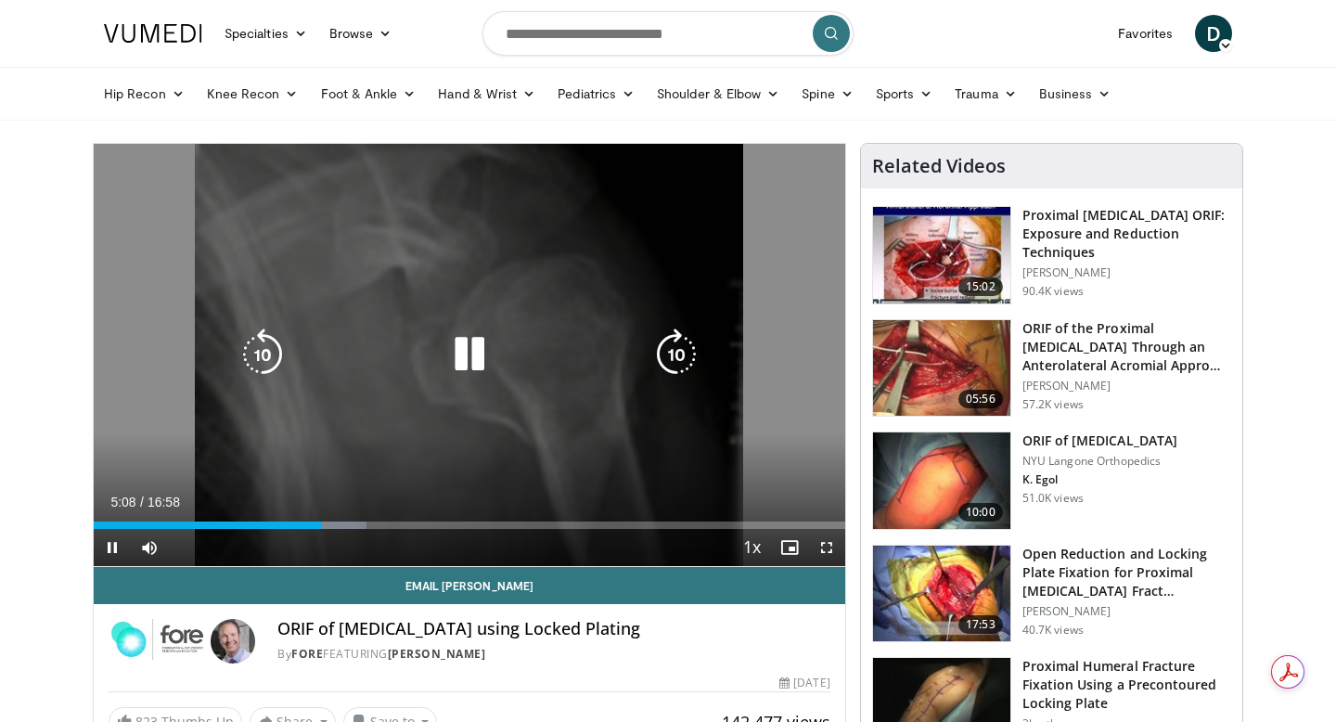
click at [466, 361] on icon "Video Player" at bounding box center [470, 354] width 52 height 52
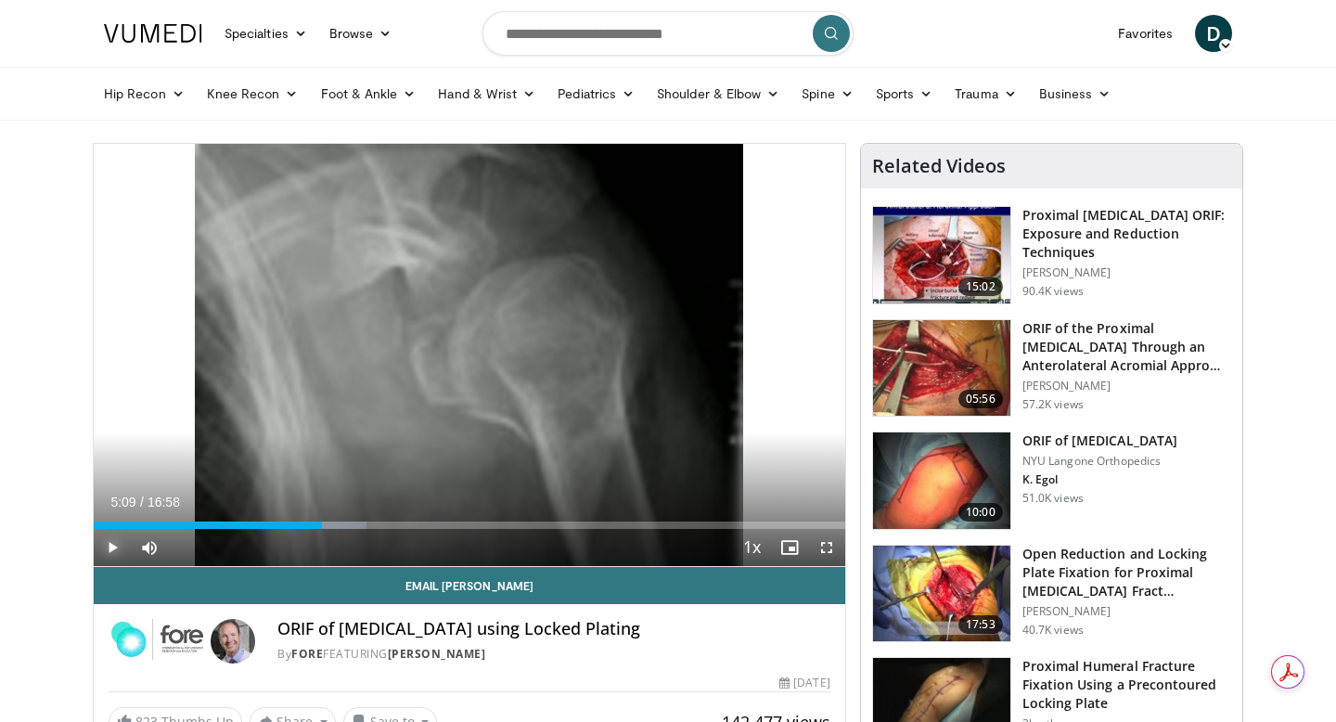
click at [118, 555] on span "Video Player" at bounding box center [112, 547] width 37 height 37
click at [111, 548] on span "Video Player" at bounding box center [112, 547] width 37 height 37
click at [107, 552] on span "Video Player" at bounding box center [112, 547] width 37 height 37
click at [109, 548] on span "Video Player" at bounding box center [112, 547] width 37 height 37
click at [111, 542] on span "Video Player" at bounding box center [112, 547] width 37 height 37
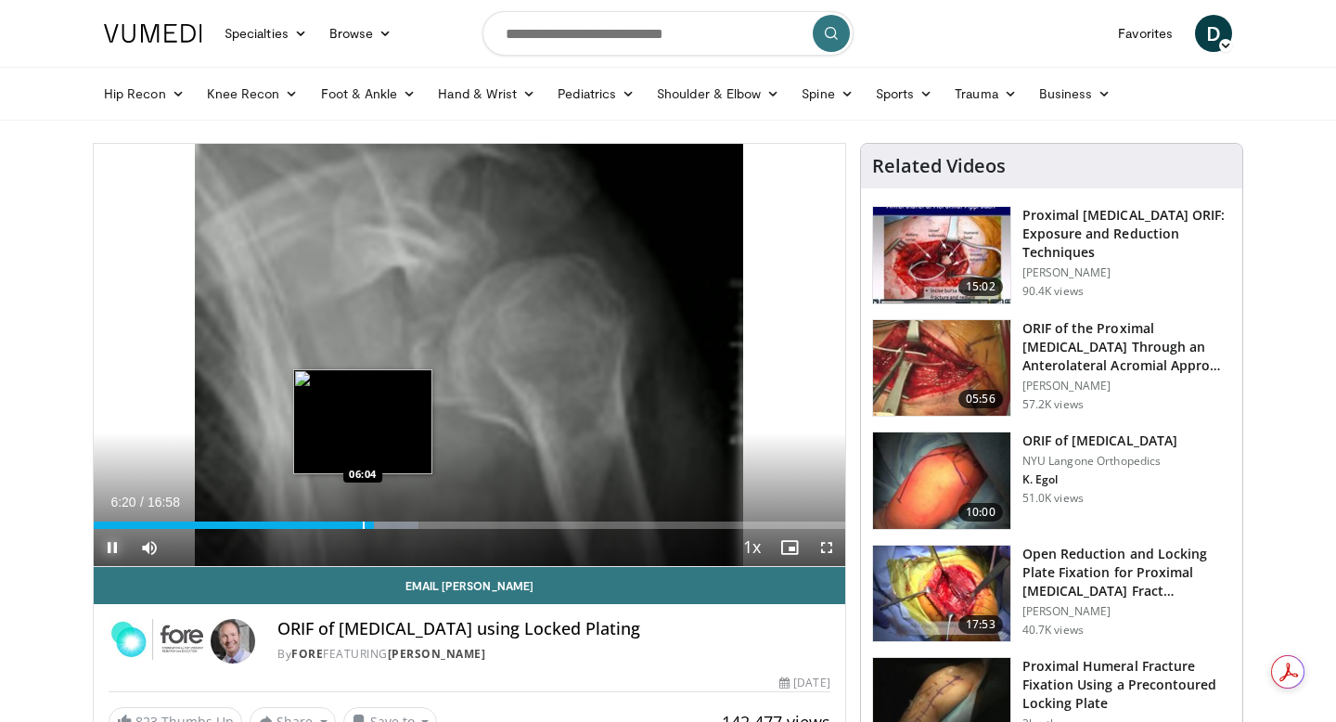
click at [363, 521] on div "Progress Bar" at bounding box center [364, 524] width 2 height 7
click at [364, 526] on div "Progress Bar" at bounding box center [365, 524] width 2 height 7
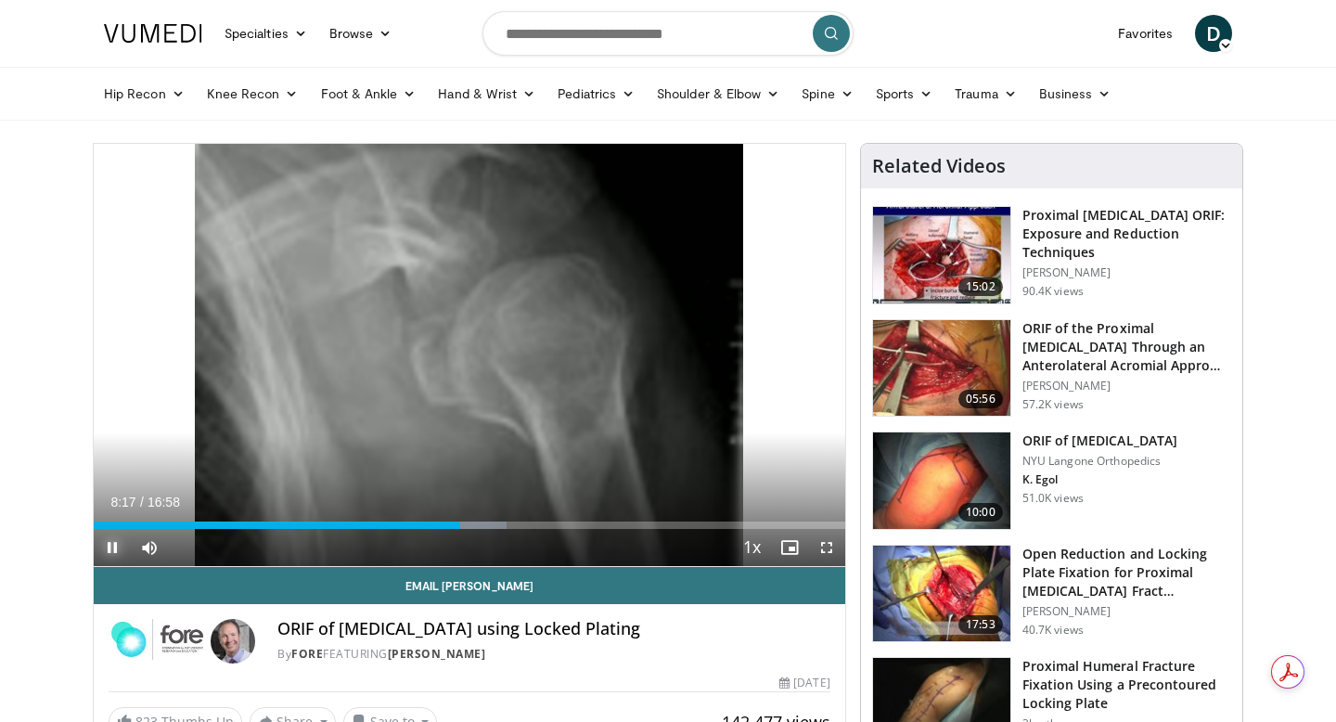
click at [110, 547] on span "Video Player" at bounding box center [112, 547] width 37 height 37
click at [116, 543] on span "Video Player" at bounding box center [112, 547] width 37 height 37
click at [122, 546] on span "Video Player" at bounding box center [112, 547] width 37 height 37
click at [111, 547] on span "Video Player" at bounding box center [112, 547] width 37 height 37
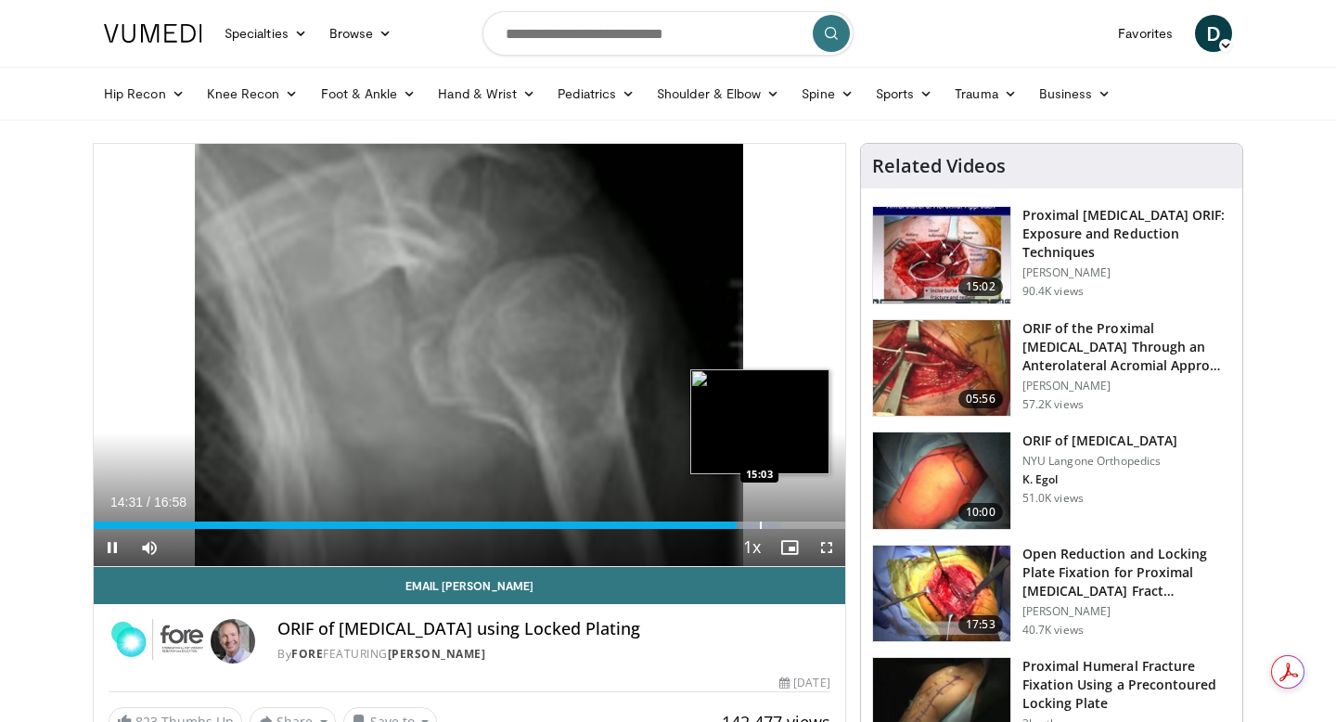
click at [760, 526] on div "Progress Bar" at bounding box center [761, 524] width 2 height 7
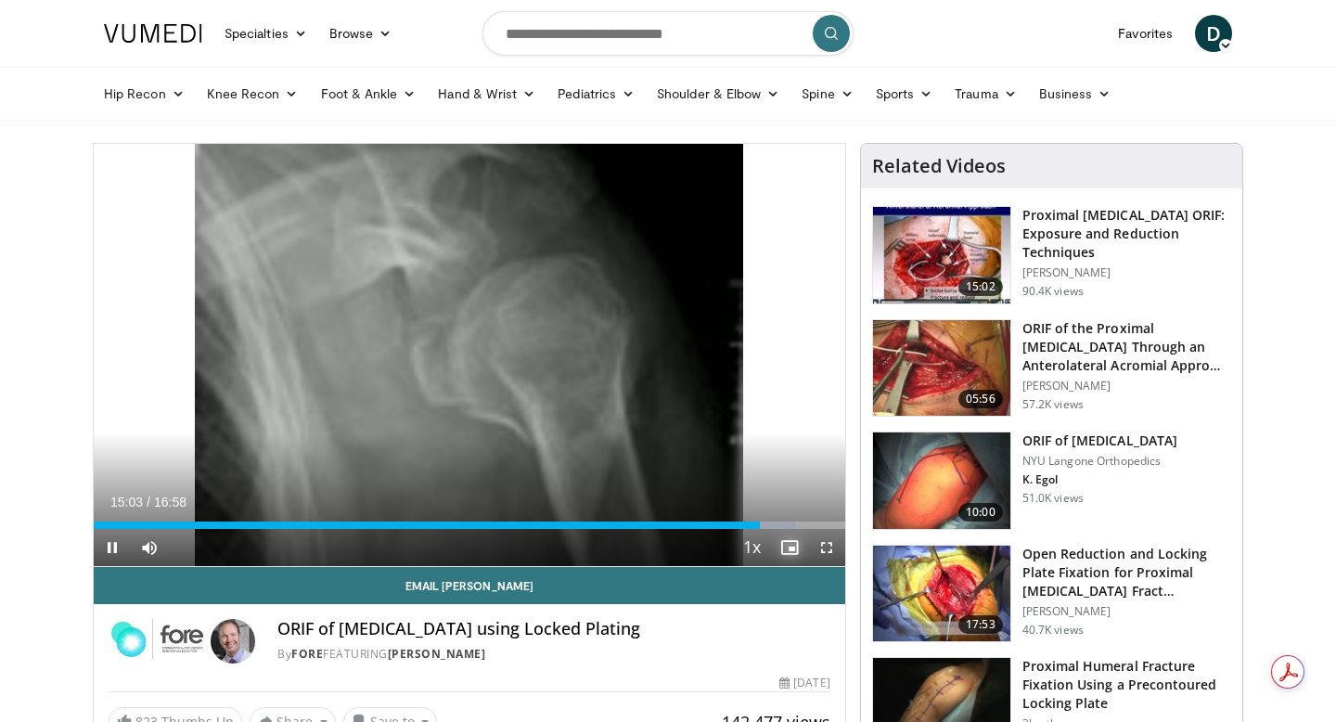
click at [798, 529] on span "Video Player" at bounding box center [789, 547] width 37 height 37
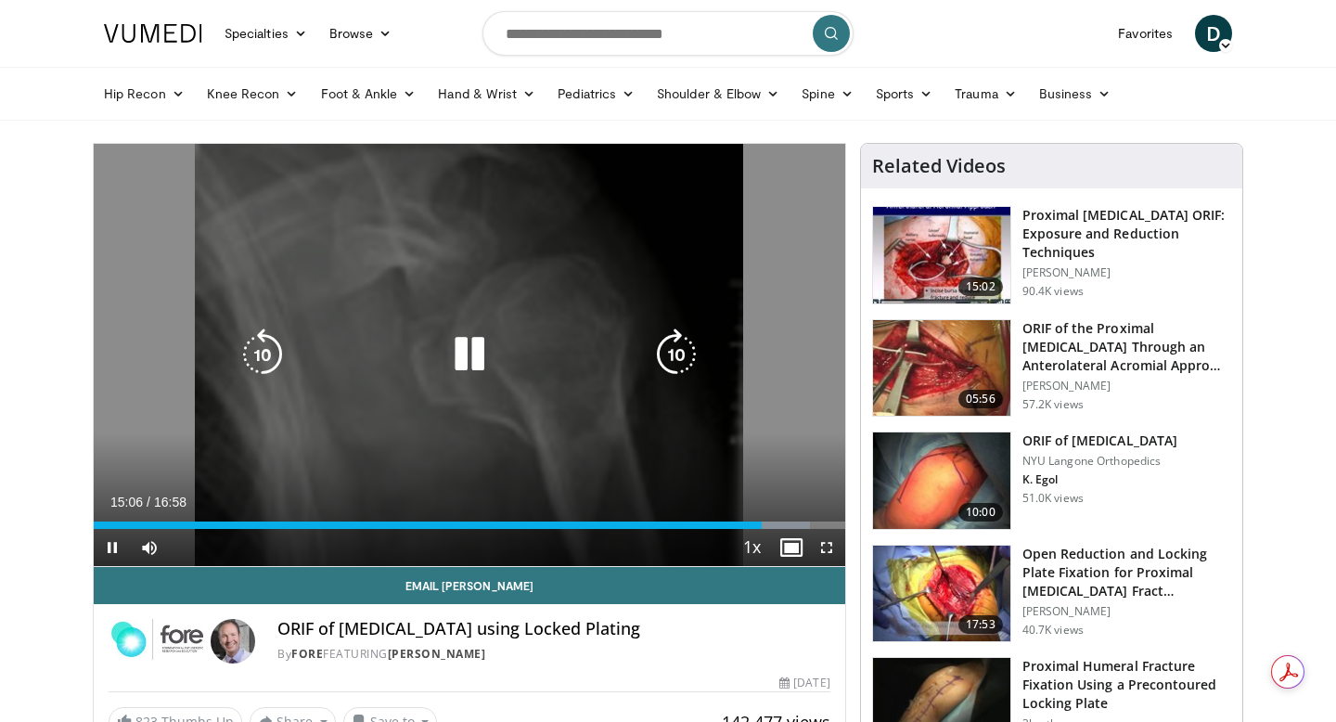
click at [467, 341] on icon "Video Player" at bounding box center [470, 354] width 52 height 52
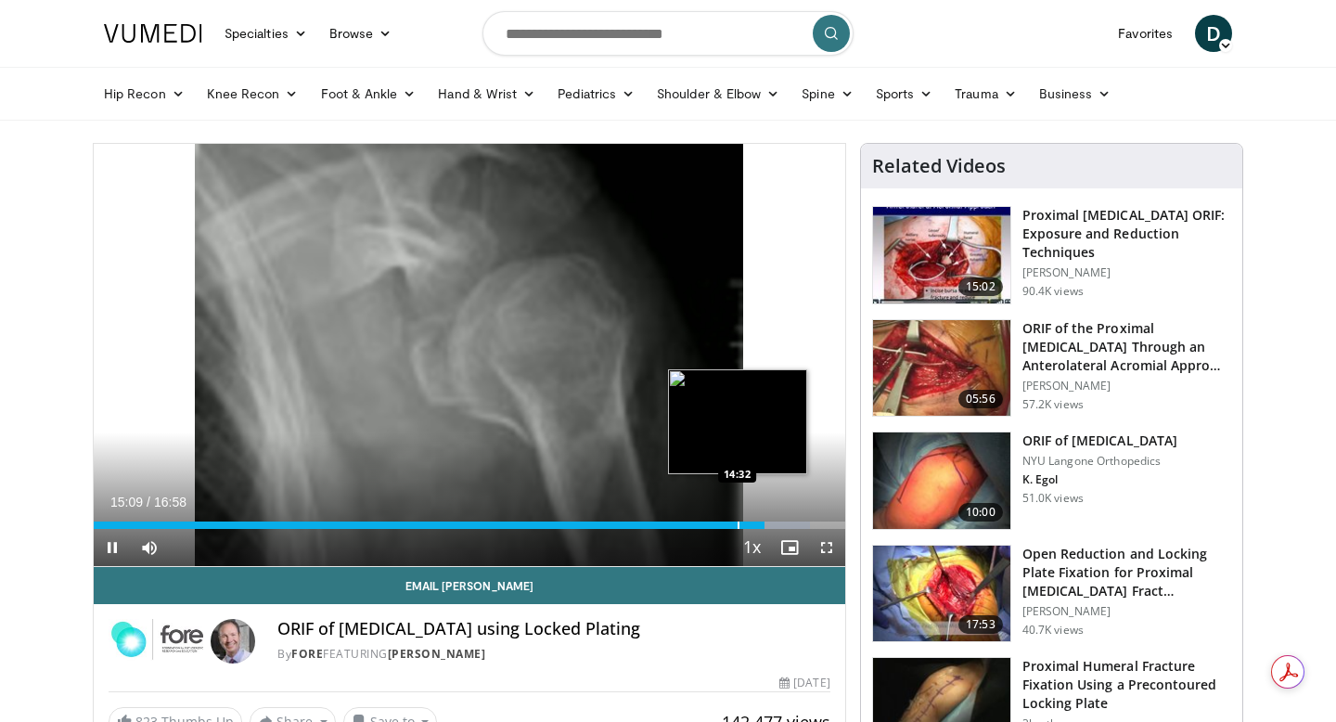
click at [738, 522] on div "Progress Bar" at bounding box center [739, 524] width 2 height 7
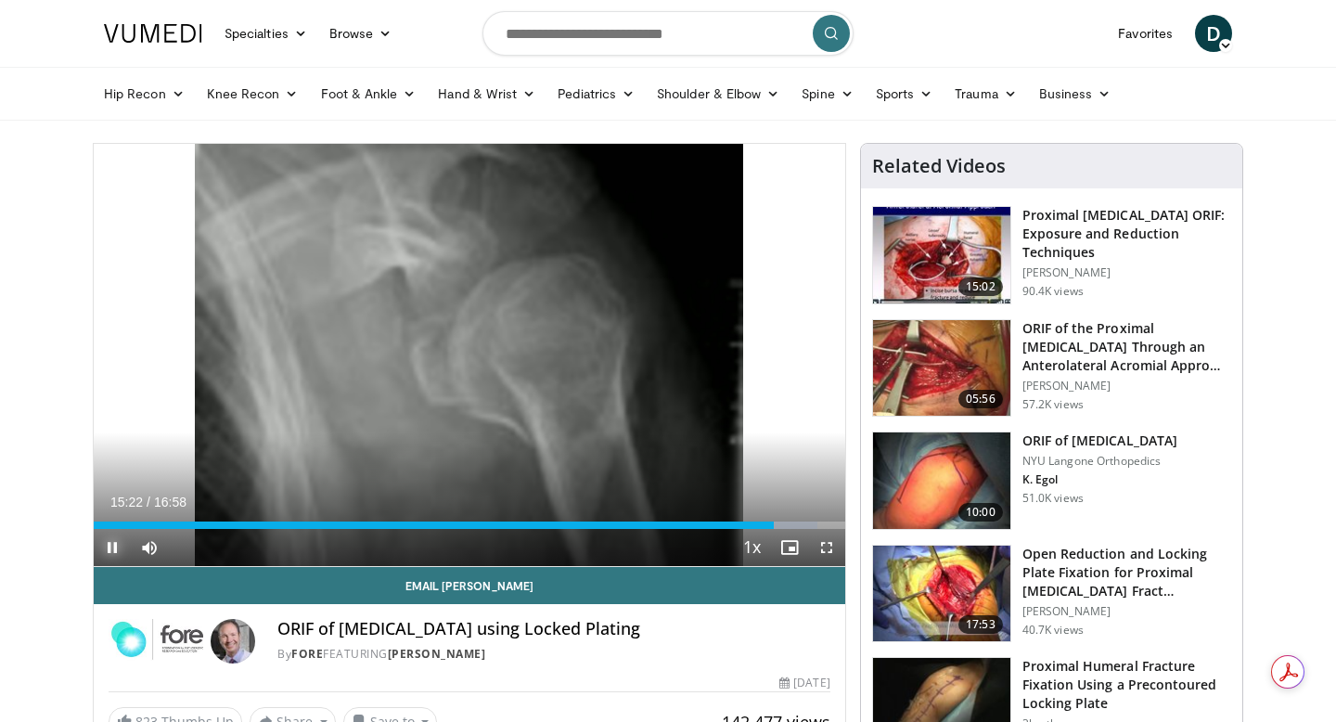
click at [110, 552] on span "Video Player" at bounding box center [112, 547] width 37 height 37
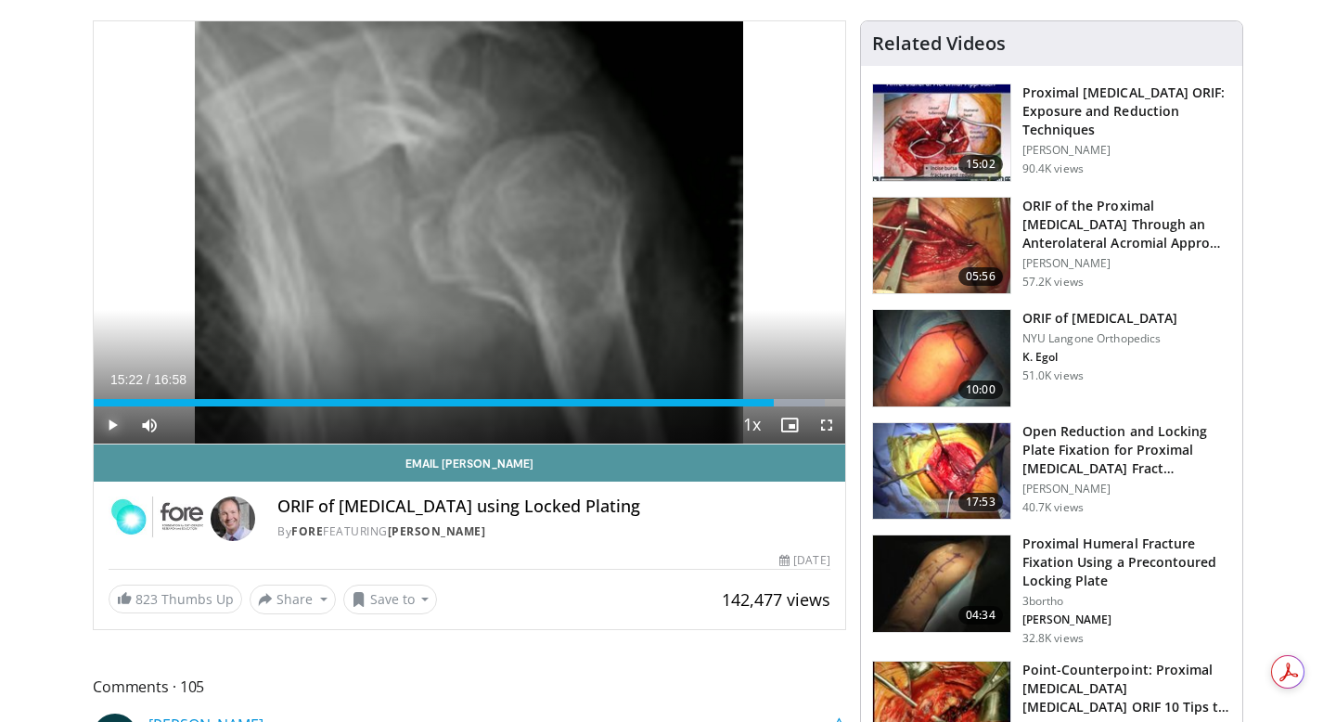
scroll to position [145, 0]
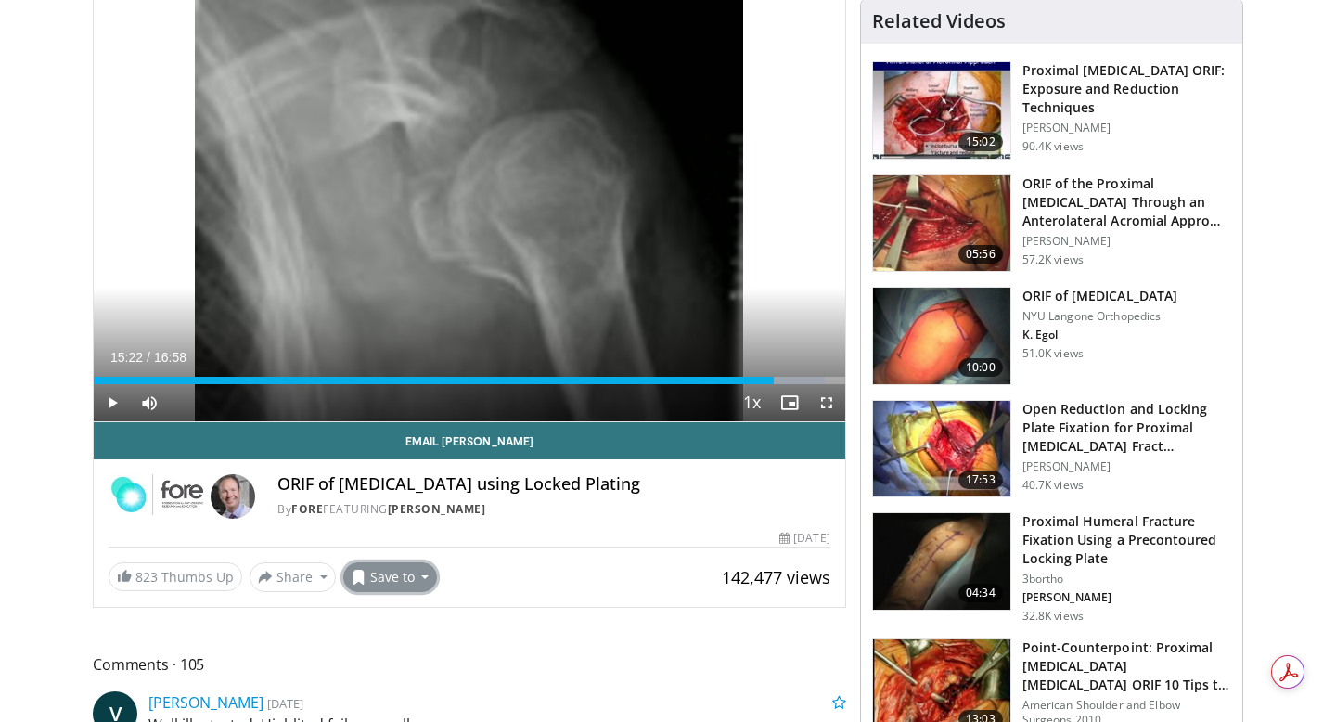
click at [386, 583] on button "Save to" at bounding box center [390, 577] width 95 height 30
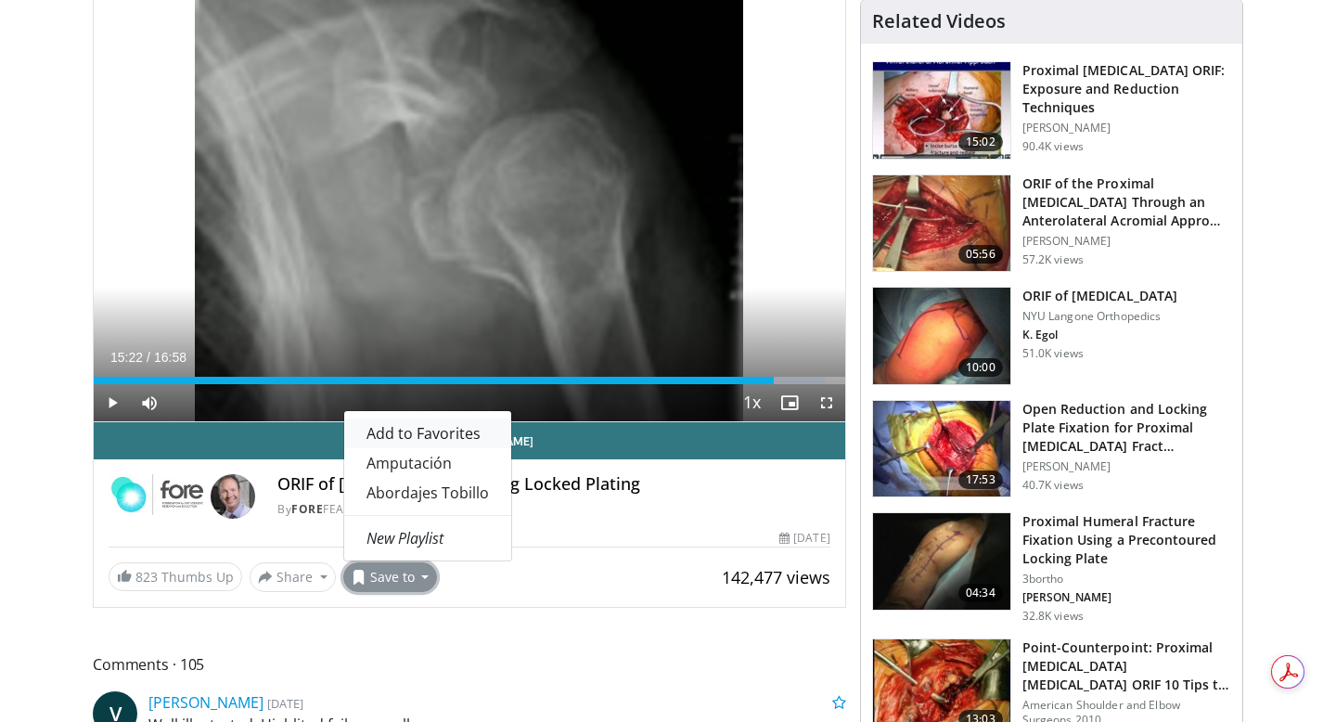
click at [394, 431] on span "Add to Favorites" at bounding box center [424, 433] width 114 height 20
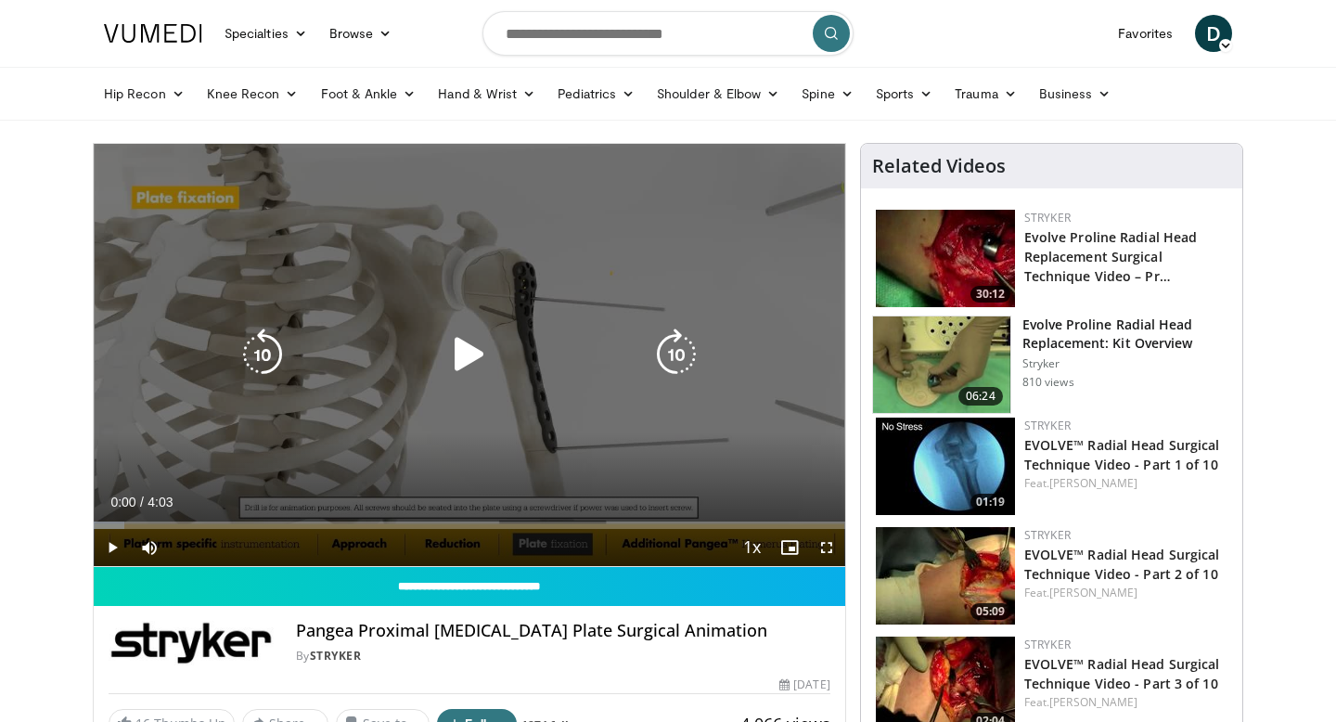
click at [482, 362] on icon "Video Player" at bounding box center [470, 354] width 52 height 52
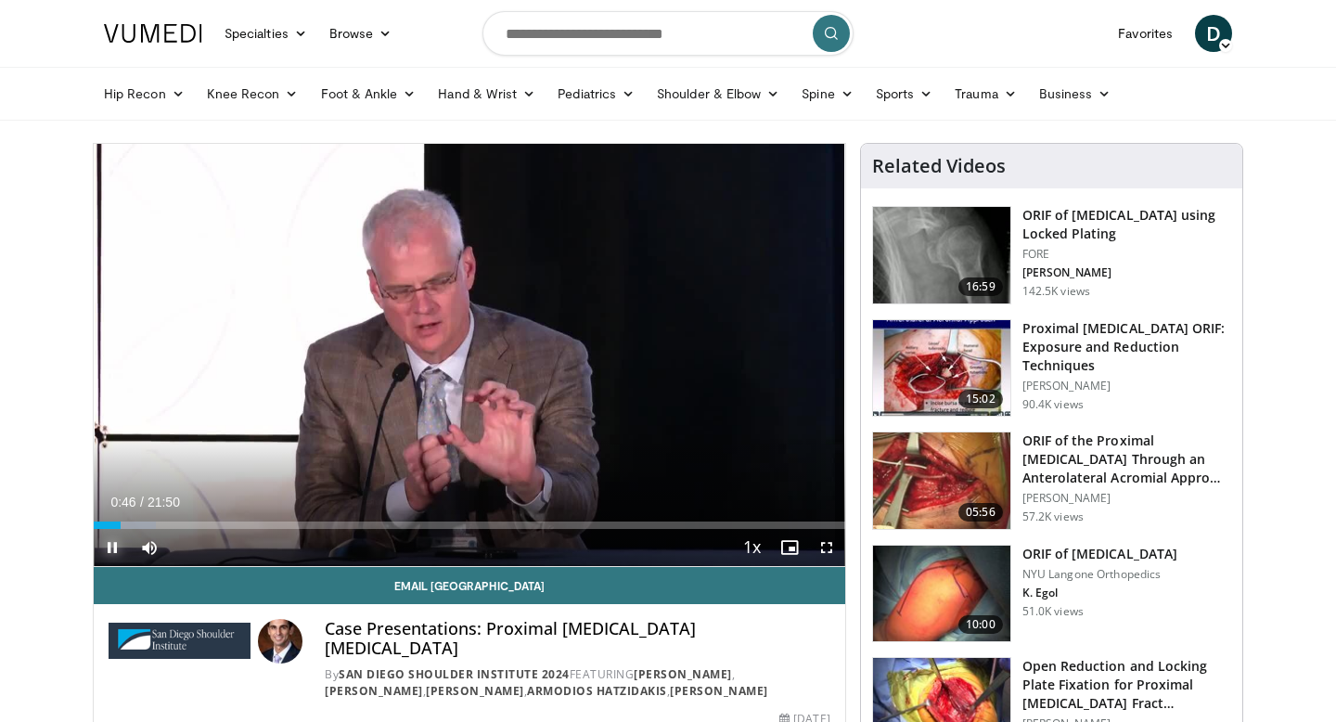
click at [116, 549] on span "Video Player" at bounding box center [112, 547] width 37 height 37
click at [1210, 41] on span "D" at bounding box center [1213, 33] width 37 height 37
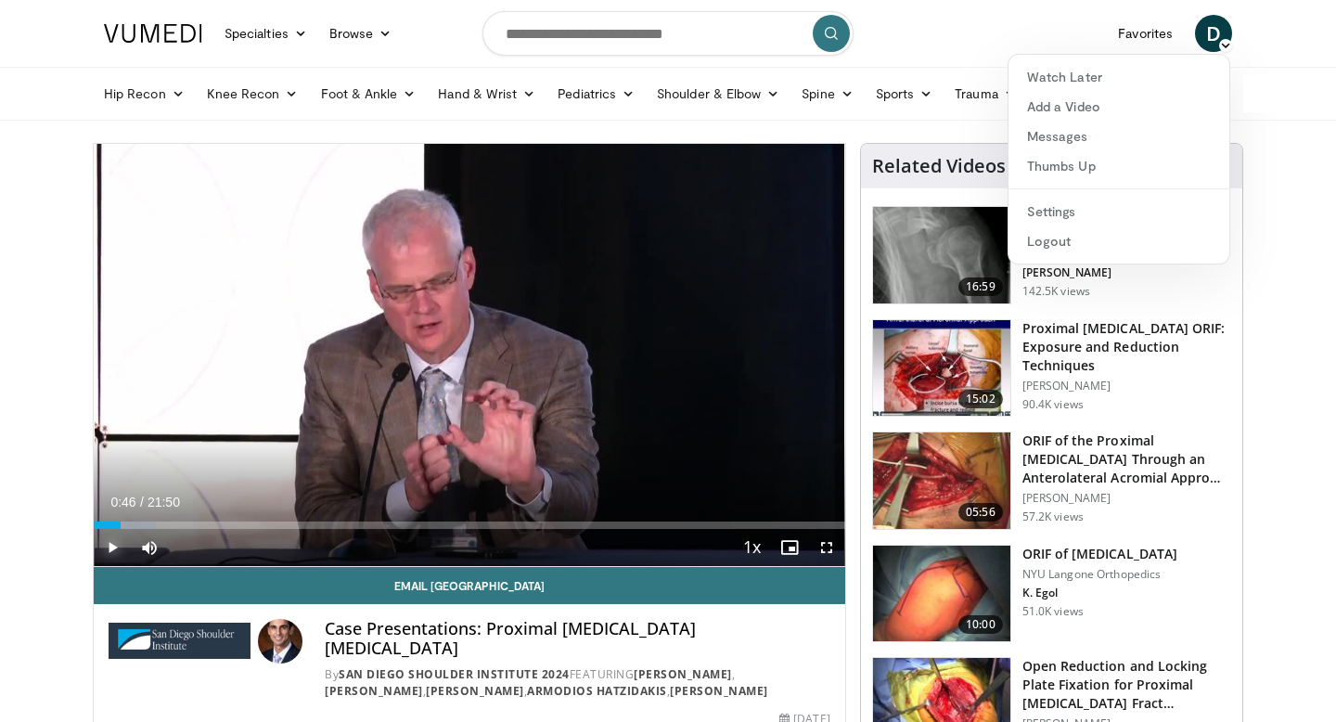
click at [103, 552] on span "Video Player" at bounding box center [112, 547] width 37 height 37
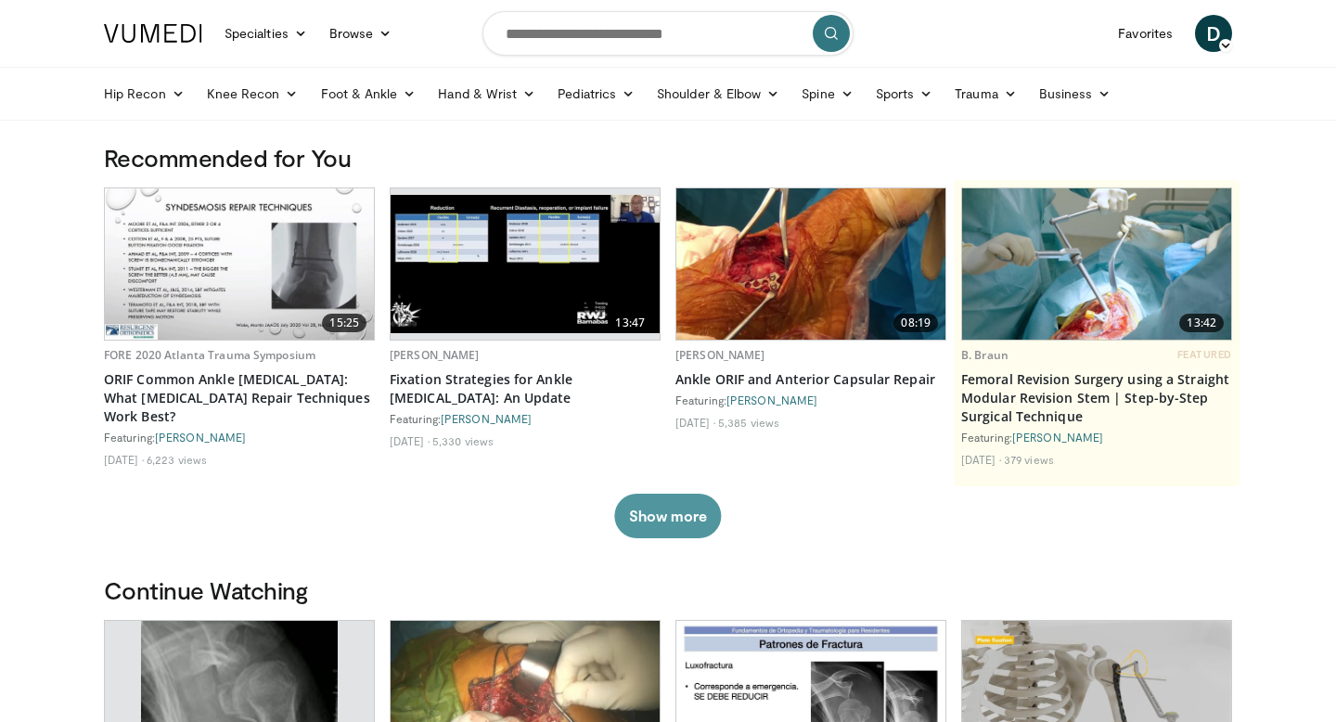
click at [662, 514] on button "Show more" at bounding box center [667, 516] width 107 height 45
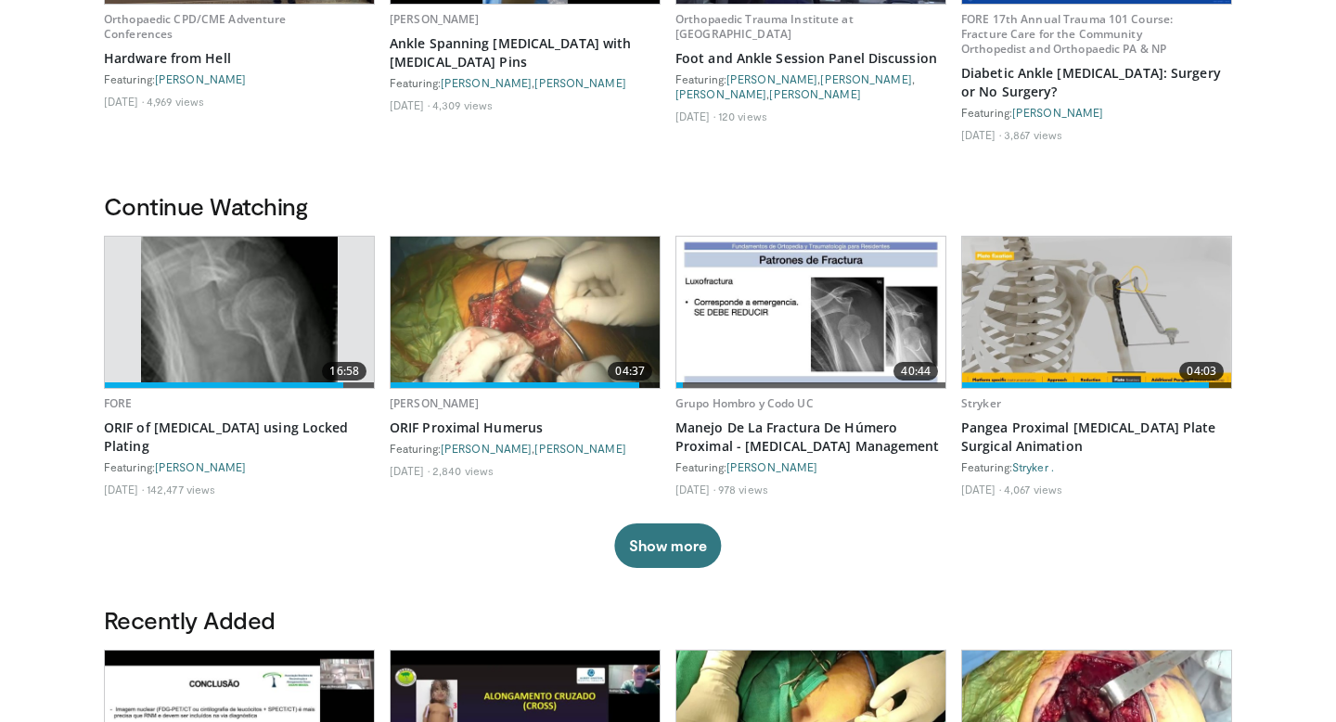
scroll to position [676, 0]
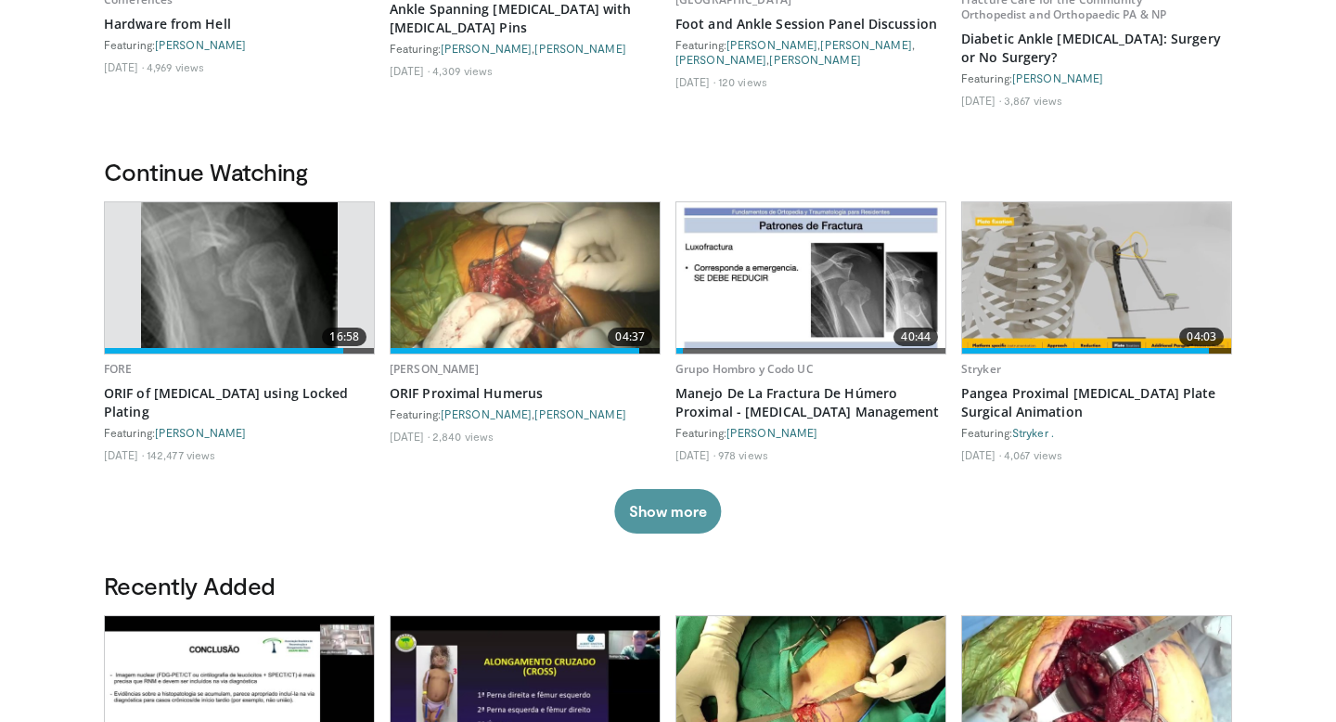
click at [669, 534] on button "Show more" at bounding box center [667, 511] width 107 height 45
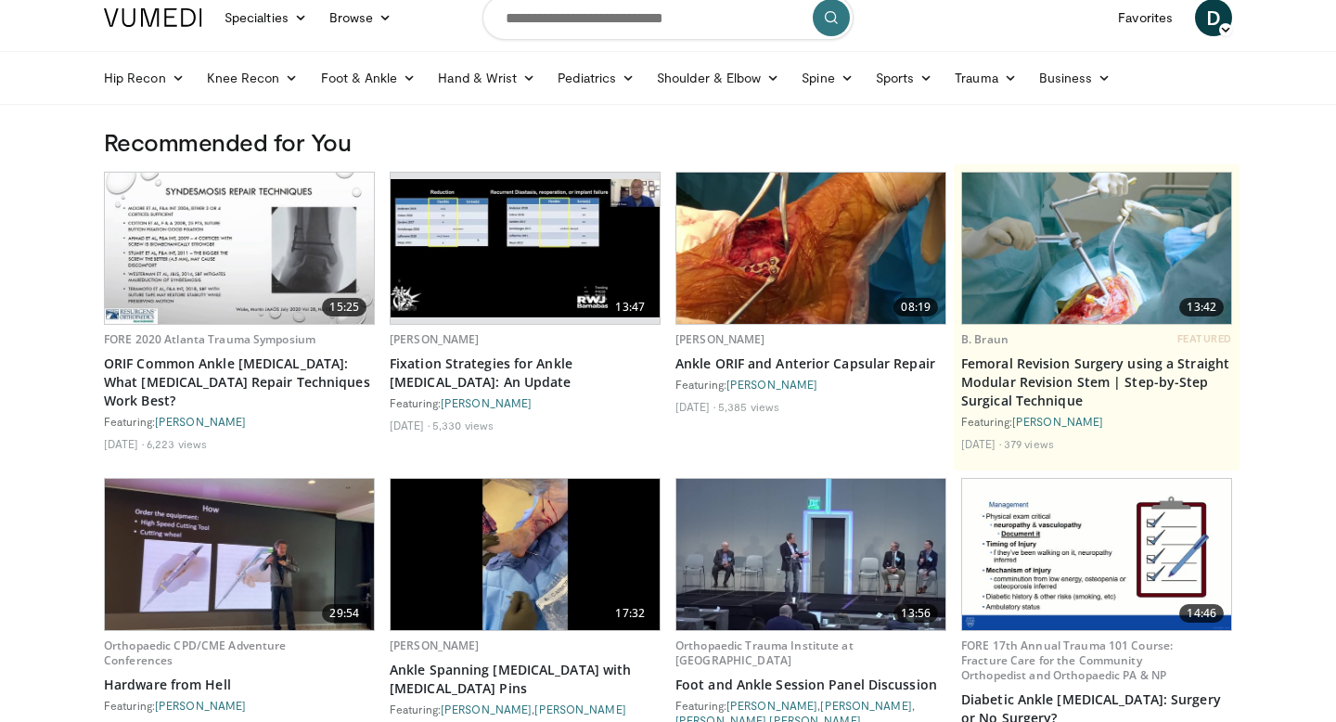
scroll to position [0, 0]
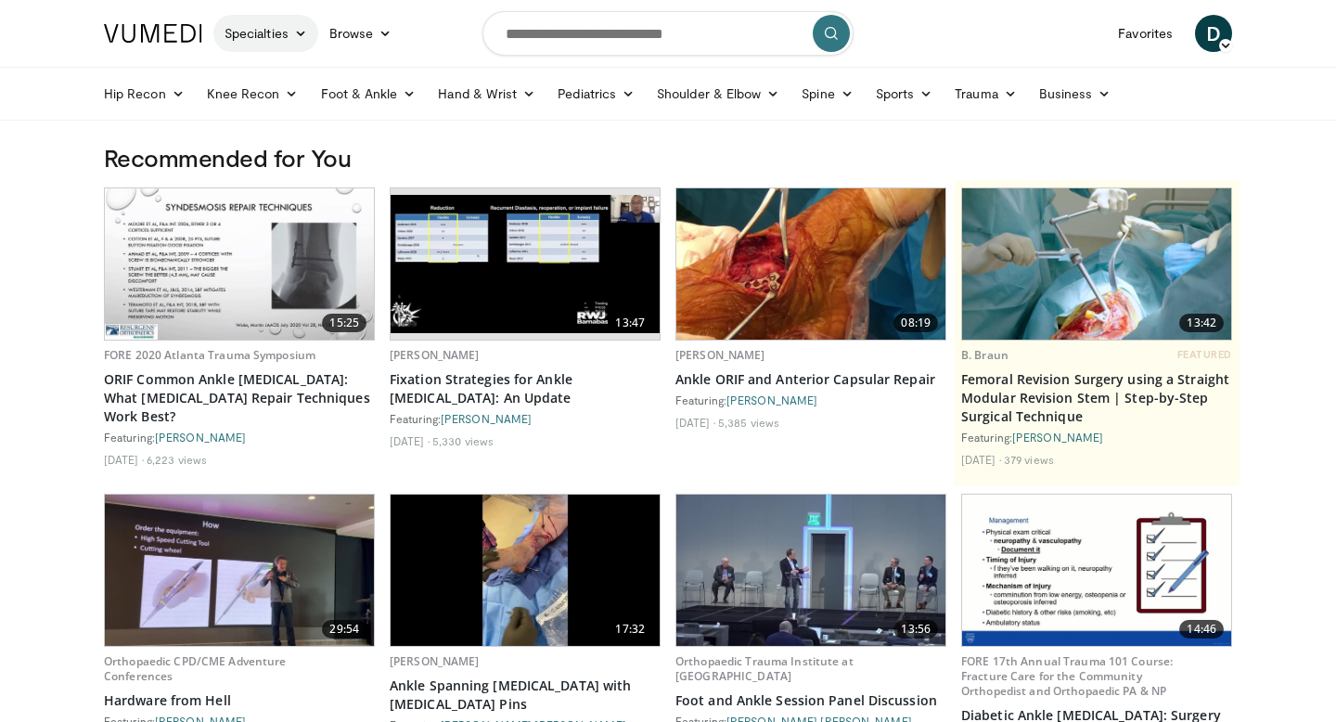
click at [303, 32] on icon at bounding box center [300, 33] width 13 height 13
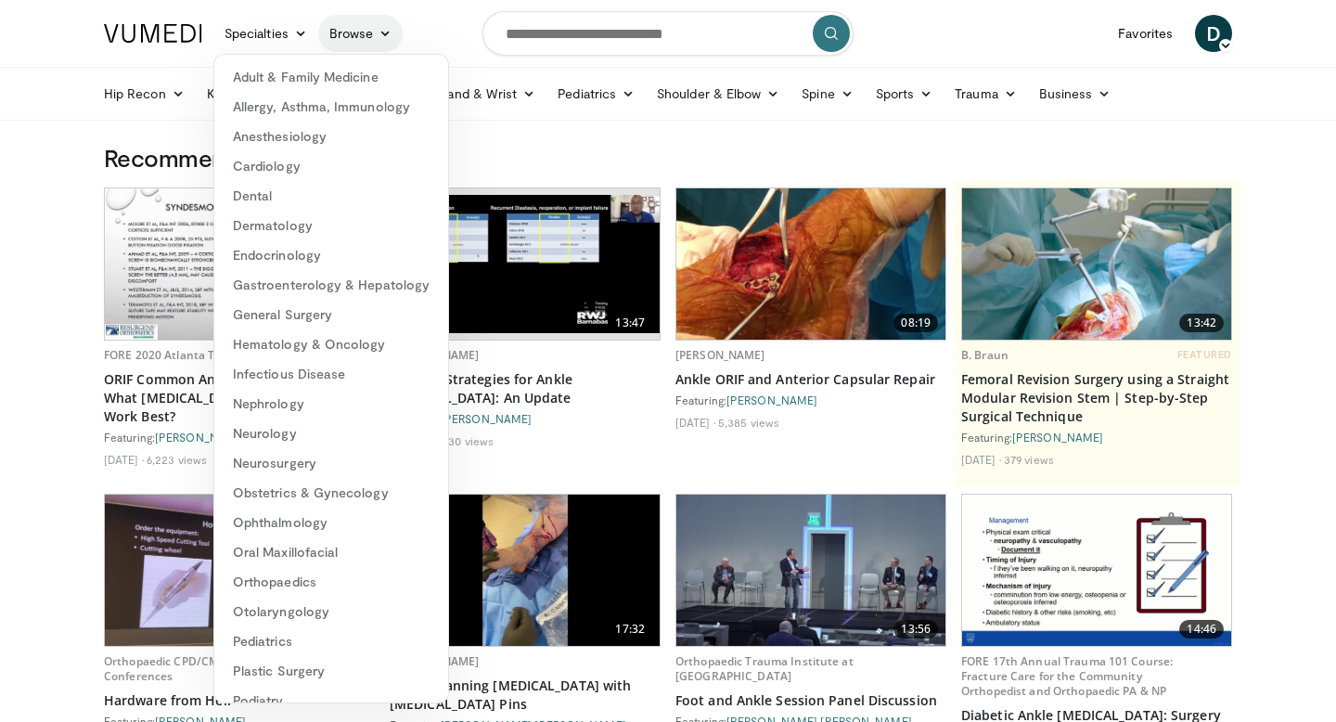
click at [374, 35] on link "Browse" at bounding box center [360, 33] width 85 height 37
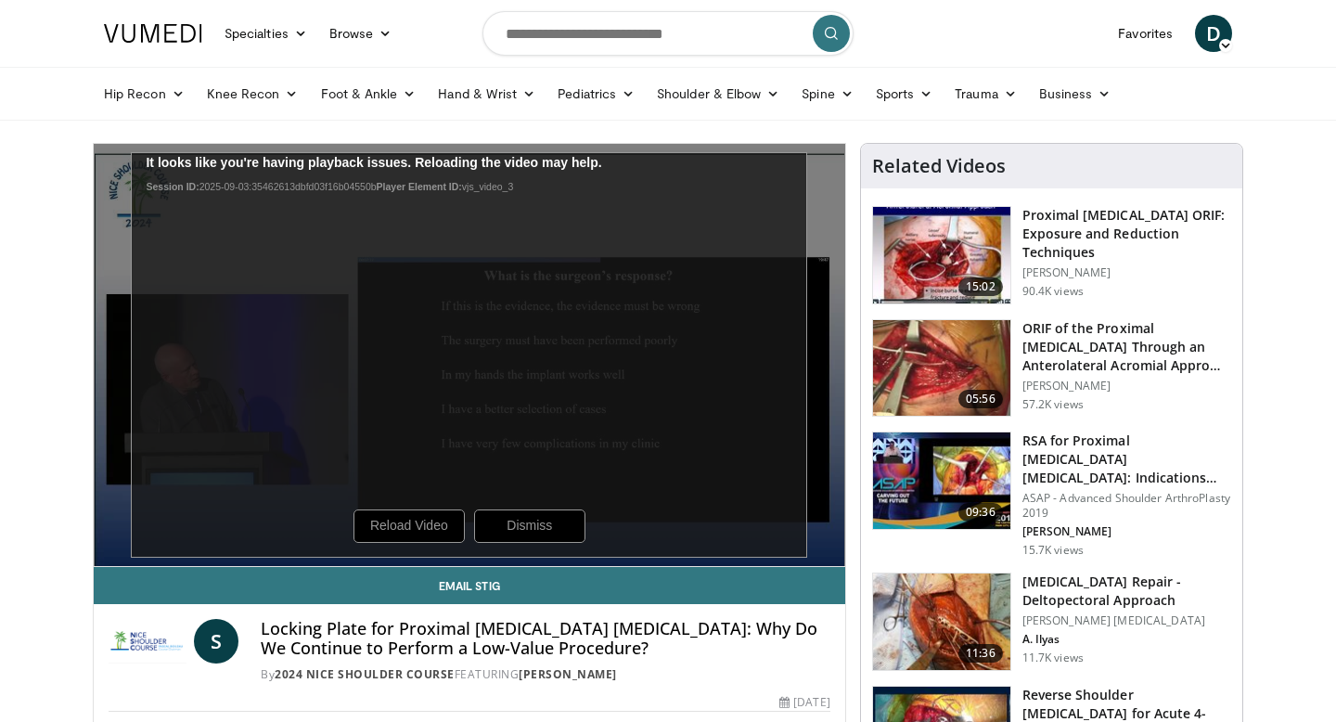
click at [378, 318] on div "10 seconds Tap to unmute" at bounding box center [470, 355] width 752 height 422
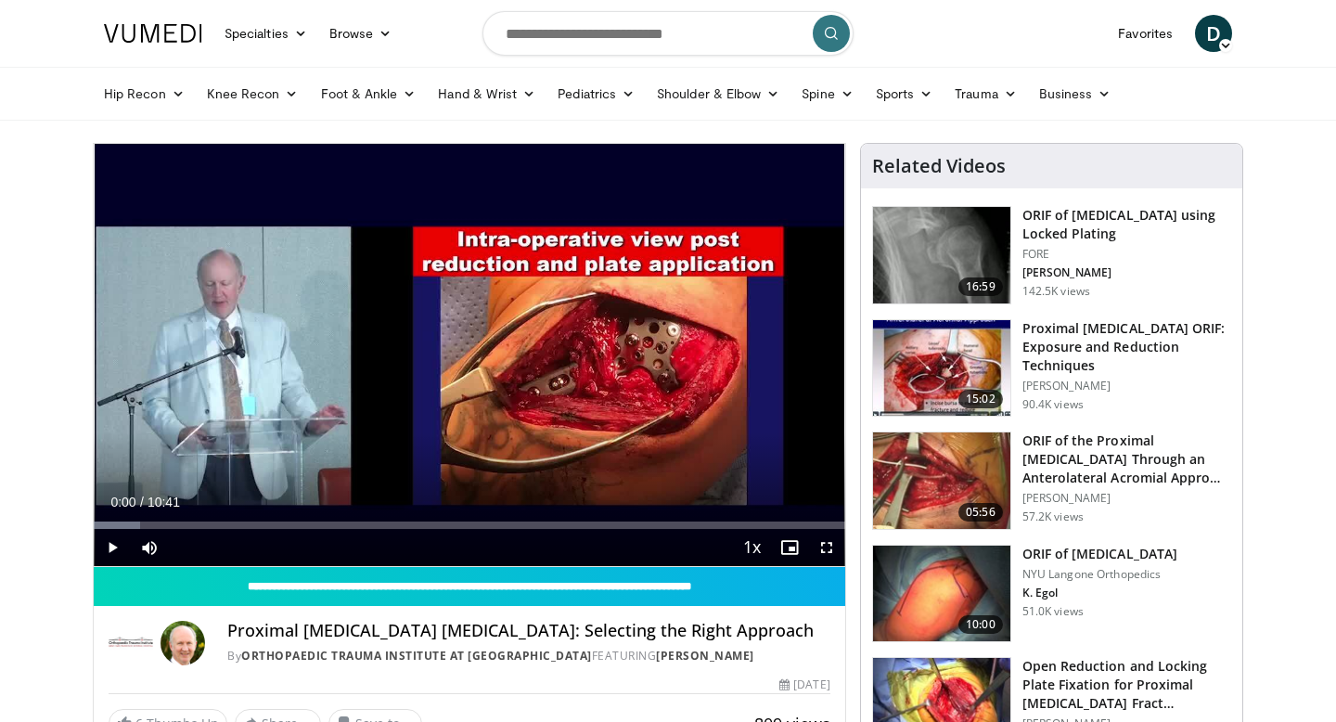
click at [392, 366] on div "Video Player" at bounding box center [469, 354] width 451 height 37
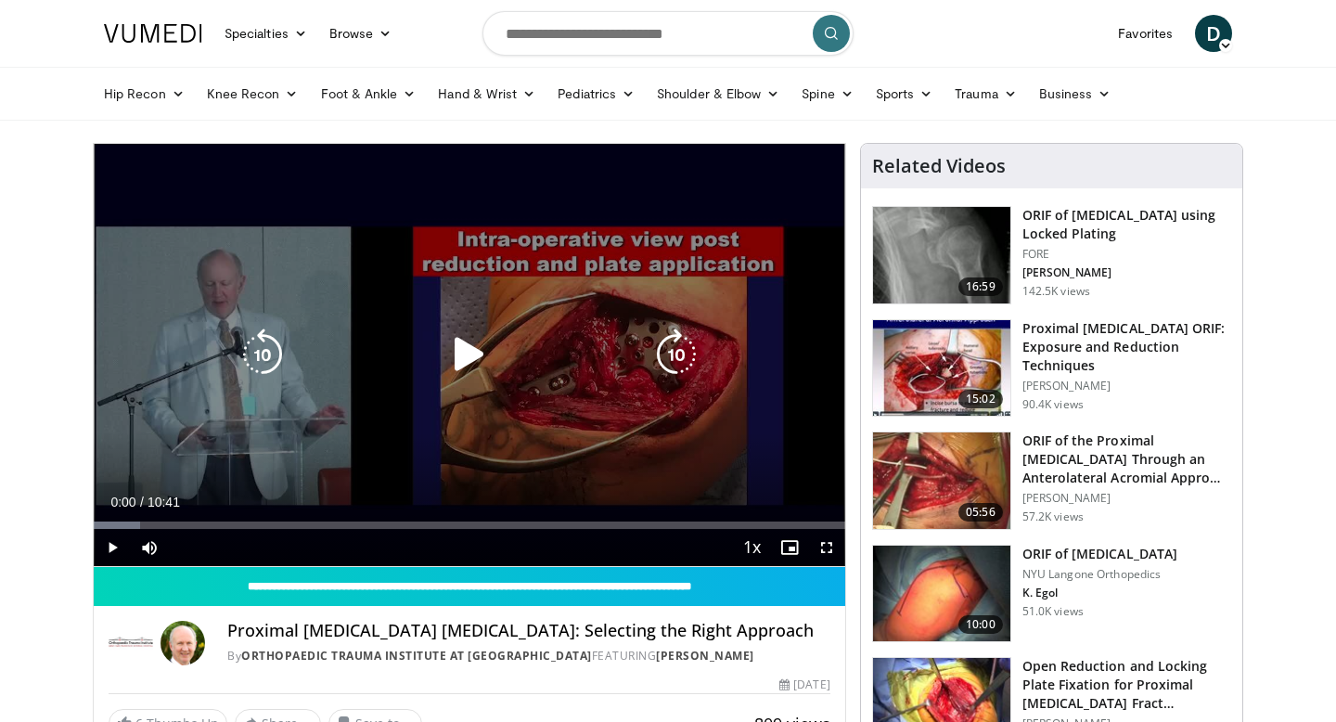
click at [446, 354] on icon "Video Player" at bounding box center [470, 354] width 52 height 52
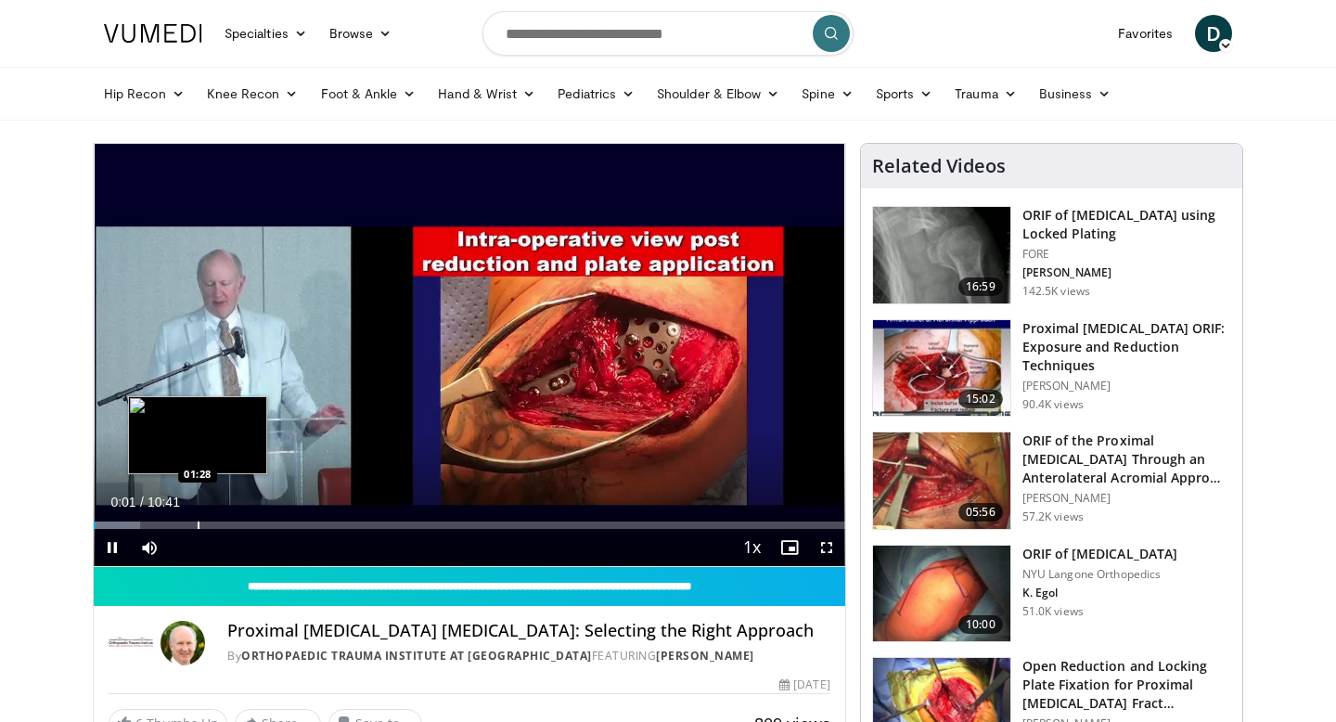
click at [197, 517] on div "Loaded : 6.22% 00:01 01:28" at bounding box center [470, 520] width 752 height 18
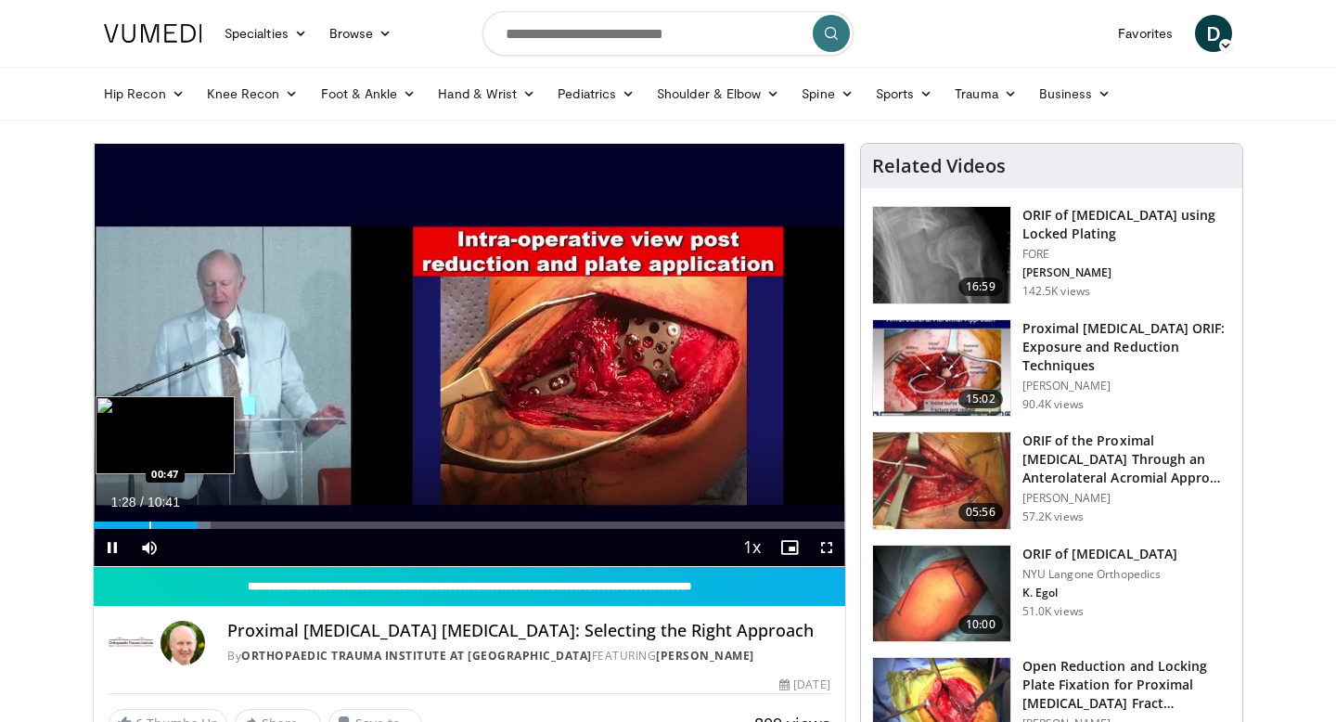
click at [149, 522] on div "Progress Bar" at bounding box center [150, 524] width 2 height 7
drag, startPoint x: 149, startPoint y: 522, endPoint x: 102, endPoint y: 517, distance: 47.6
click at [148, 521] on div "Progress Bar" at bounding box center [149, 524] width 2 height 7
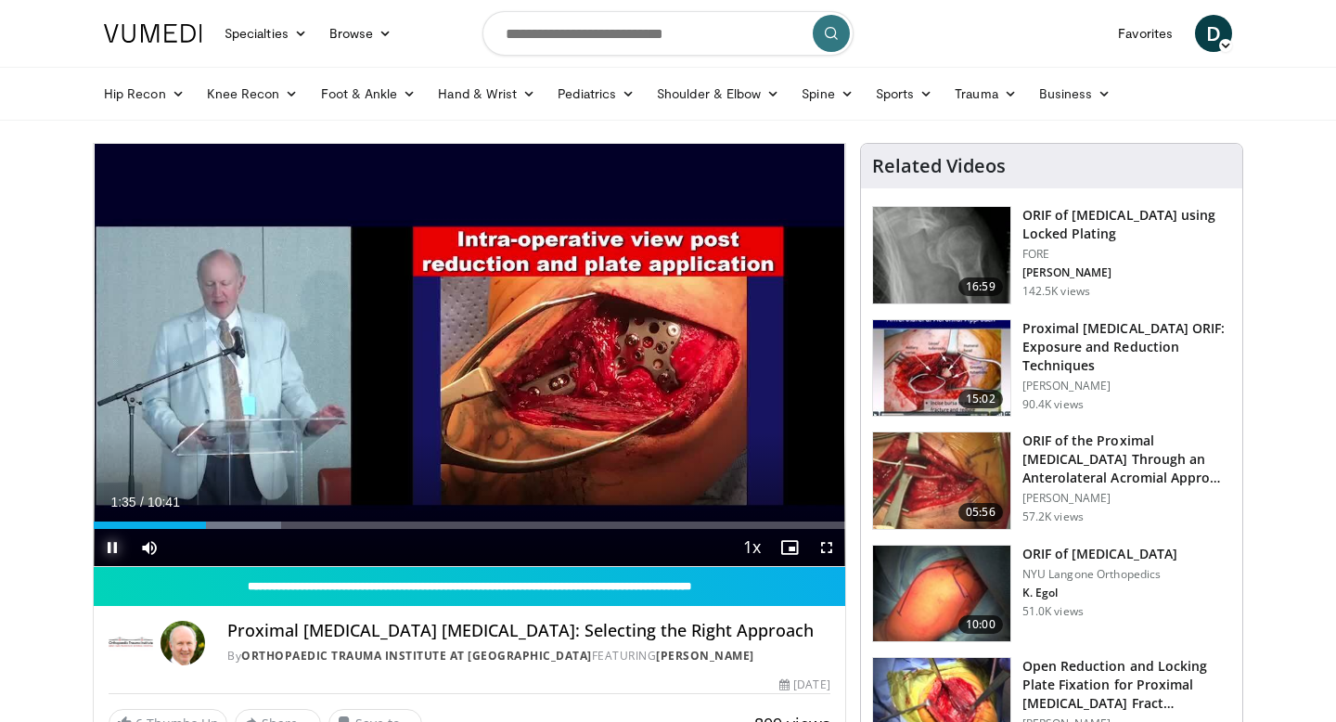
click at [110, 547] on span "Video Player" at bounding box center [112, 547] width 37 height 37
click at [107, 547] on span "Video Player" at bounding box center [112, 547] width 37 height 37
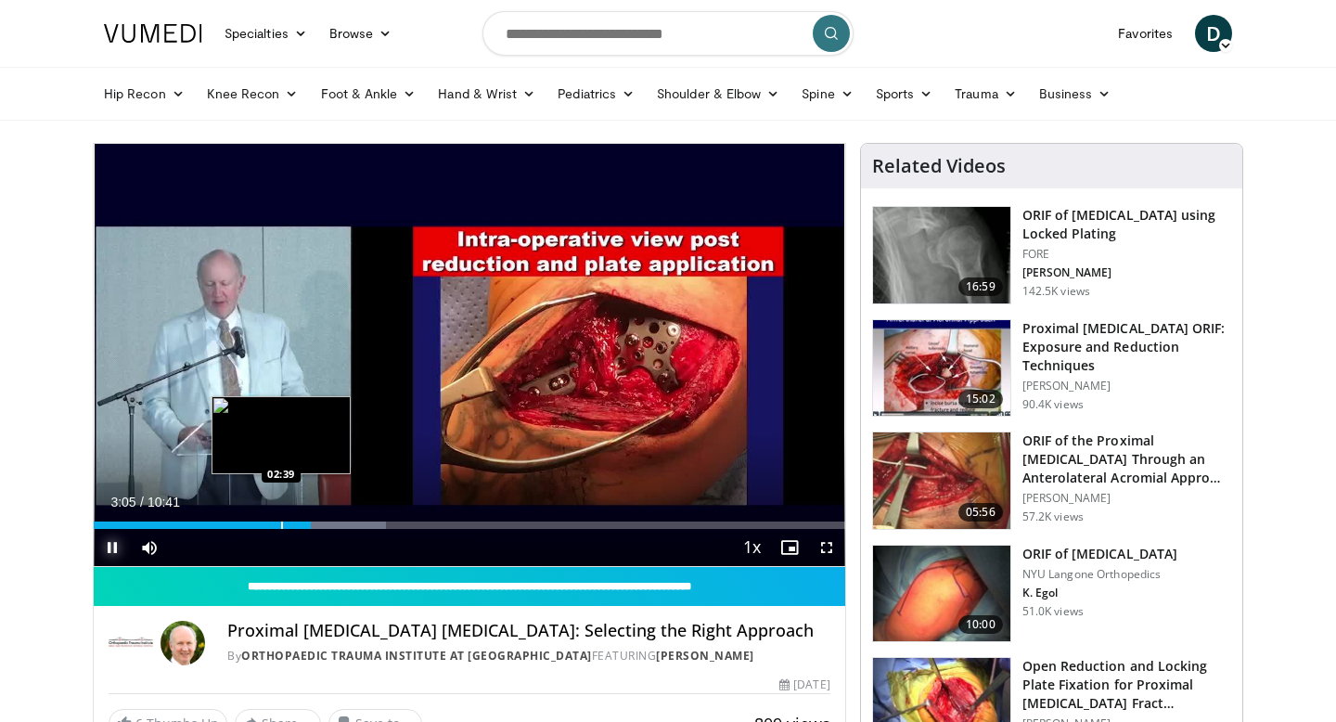
click at [281, 522] on div "Progress Bar" at bounding box center [282, 524] width 2 height 7
click at [260, 523] on div "Progress Bar" at bounding box center [261, 524] width 2 height 7
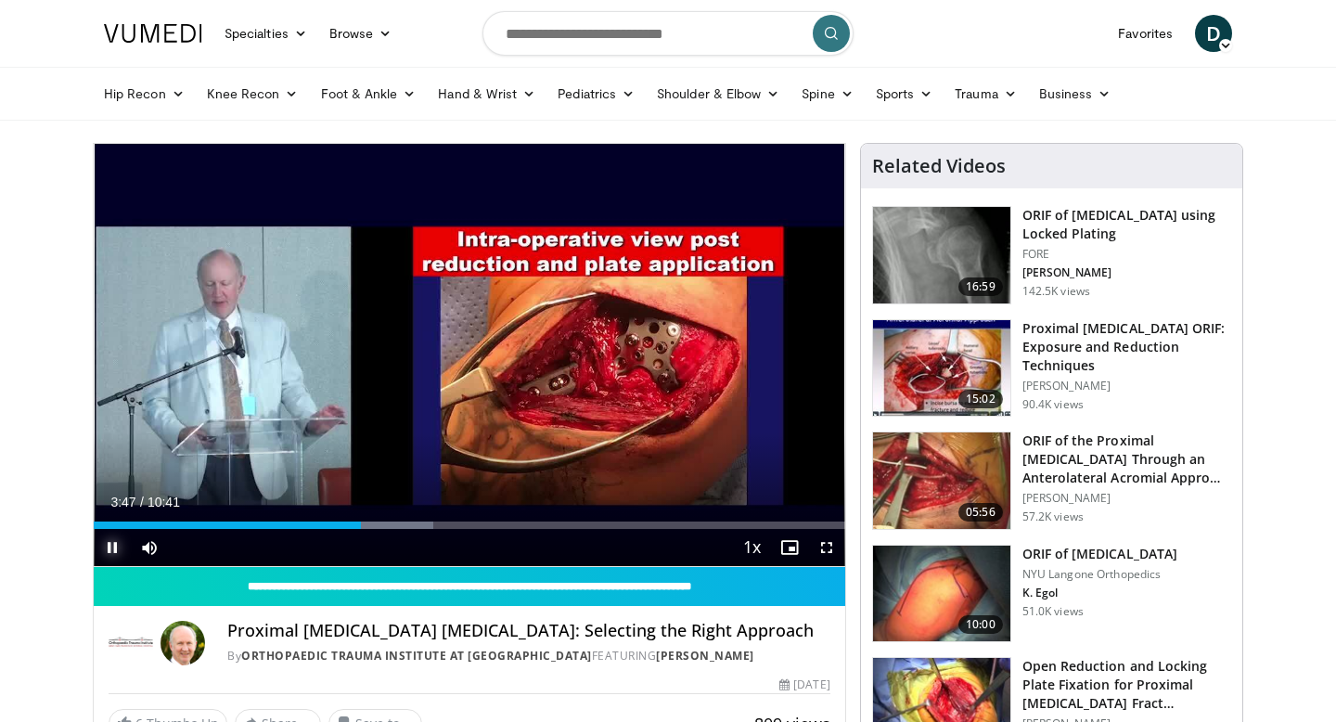
click at [109, 550] on span "Video Player" at bounding box center [112, 547] width 37 height 37
